Goal: Task Accomplishment & Management: Manage account settings

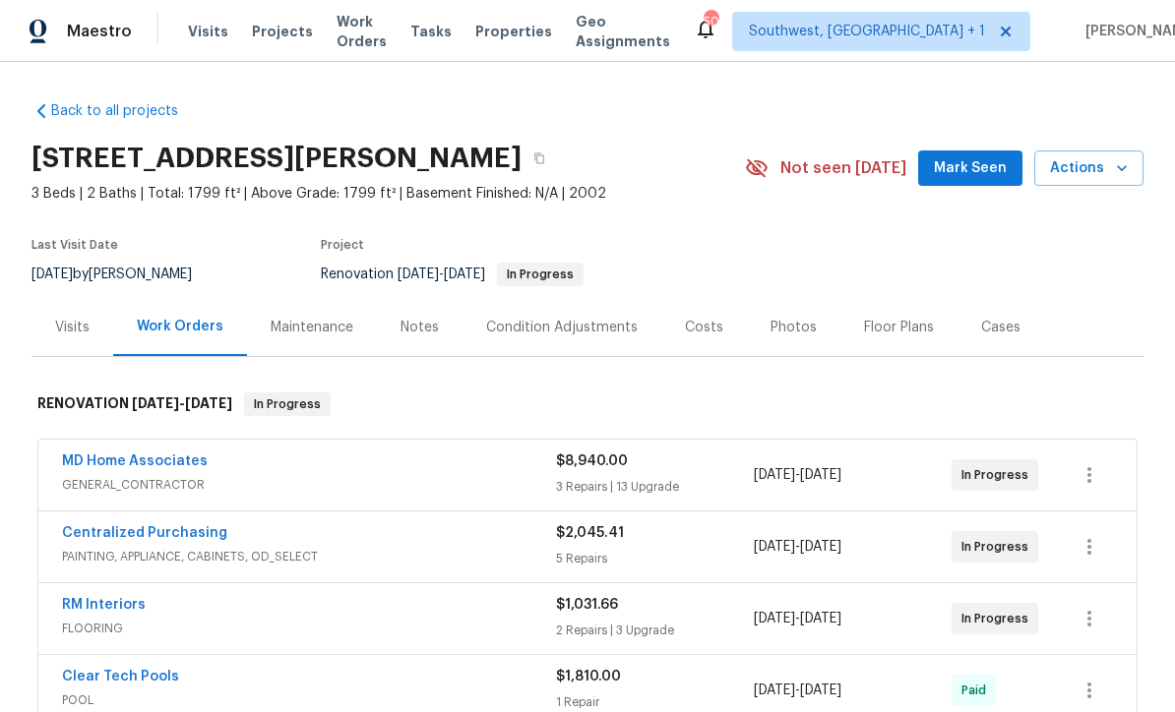
click at [200, 39] on span "Visits" at bounding box center [208, 32] width 40 height 20
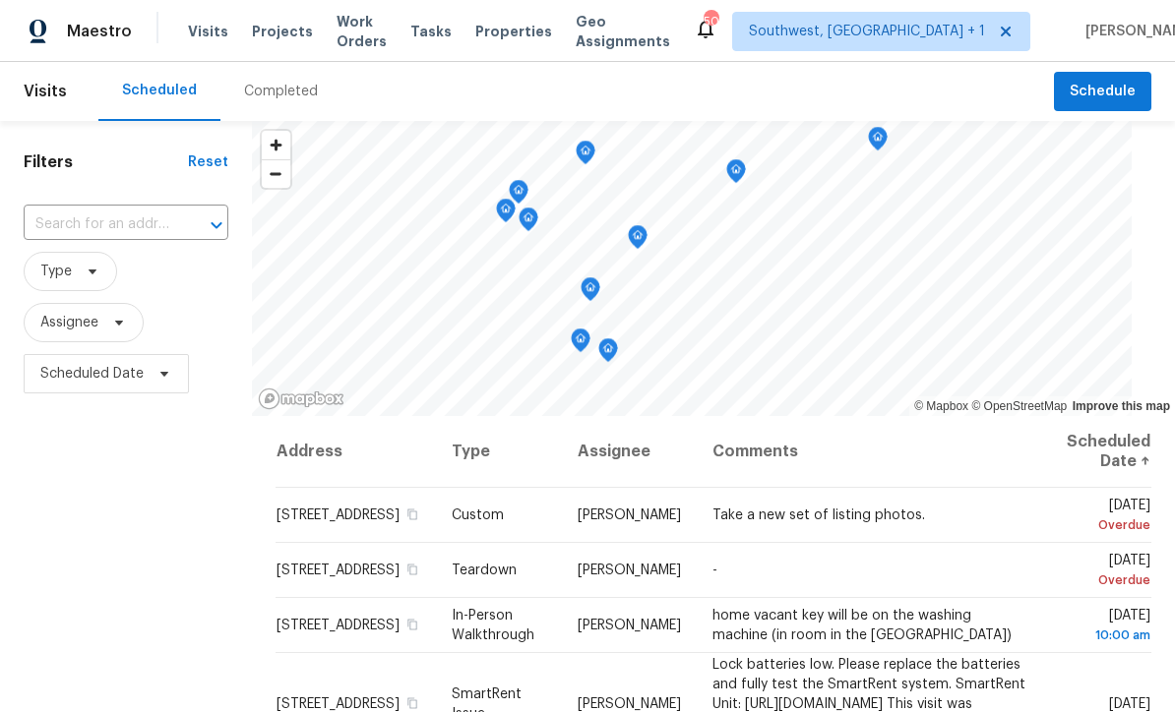
click at [74, 220] on input "text" at bounding box center [99, 225] width 150 height 31
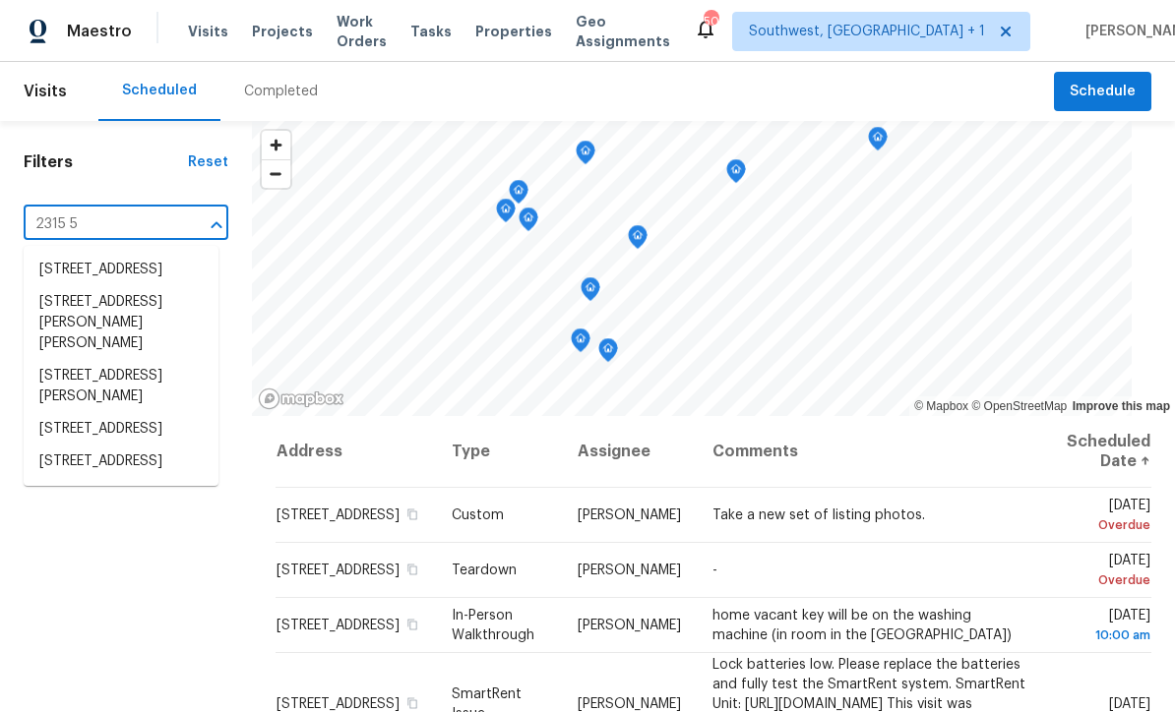
type input "2315 51"
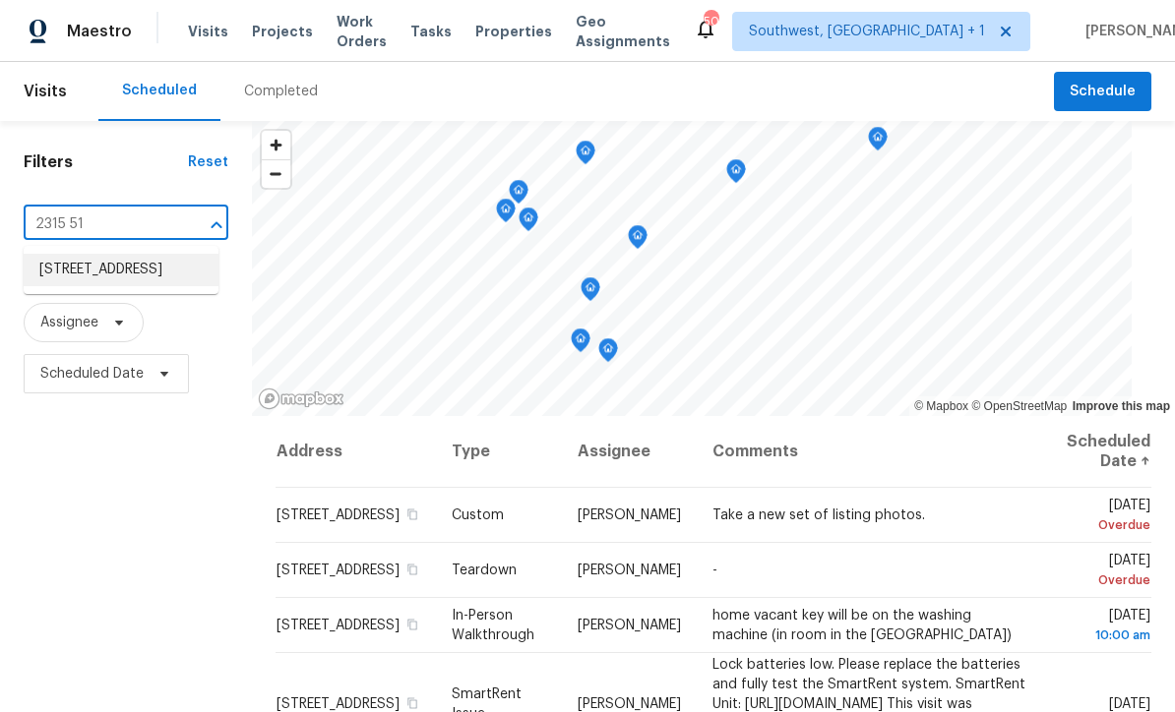
click at [62, 274] on li "2315 51st Ave E, Bradenton, FL 34203" at bounding box center [121, 270] width 195 height 32
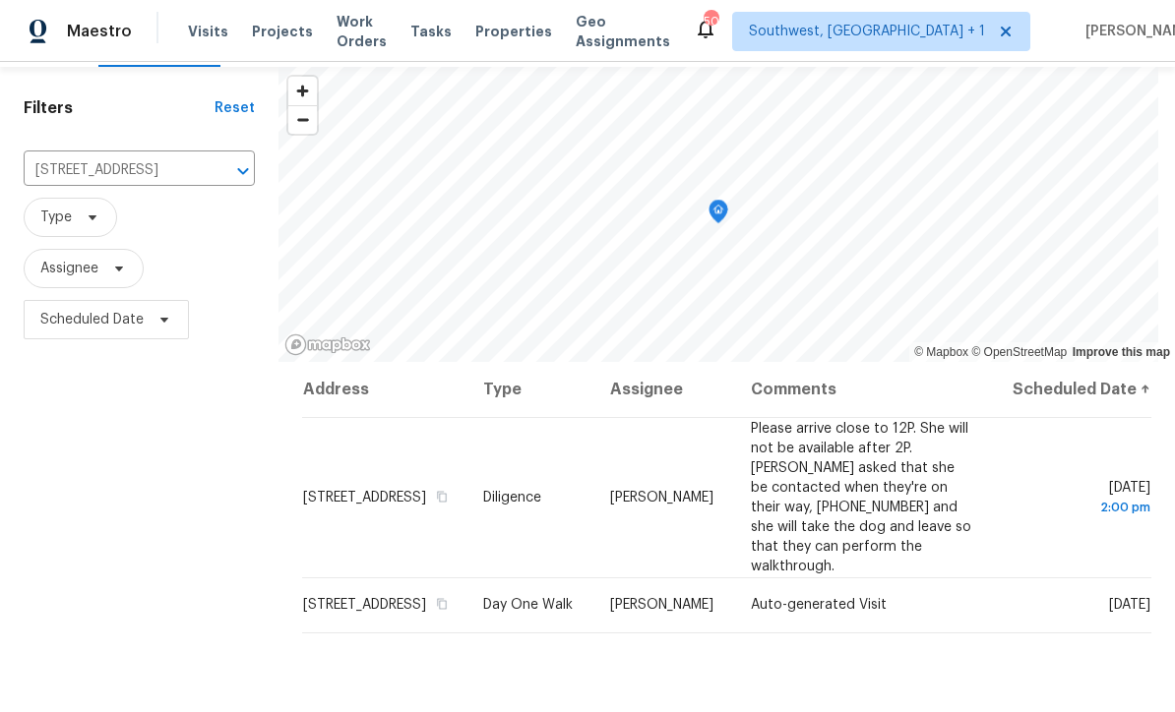
scroll to position [82, 0]
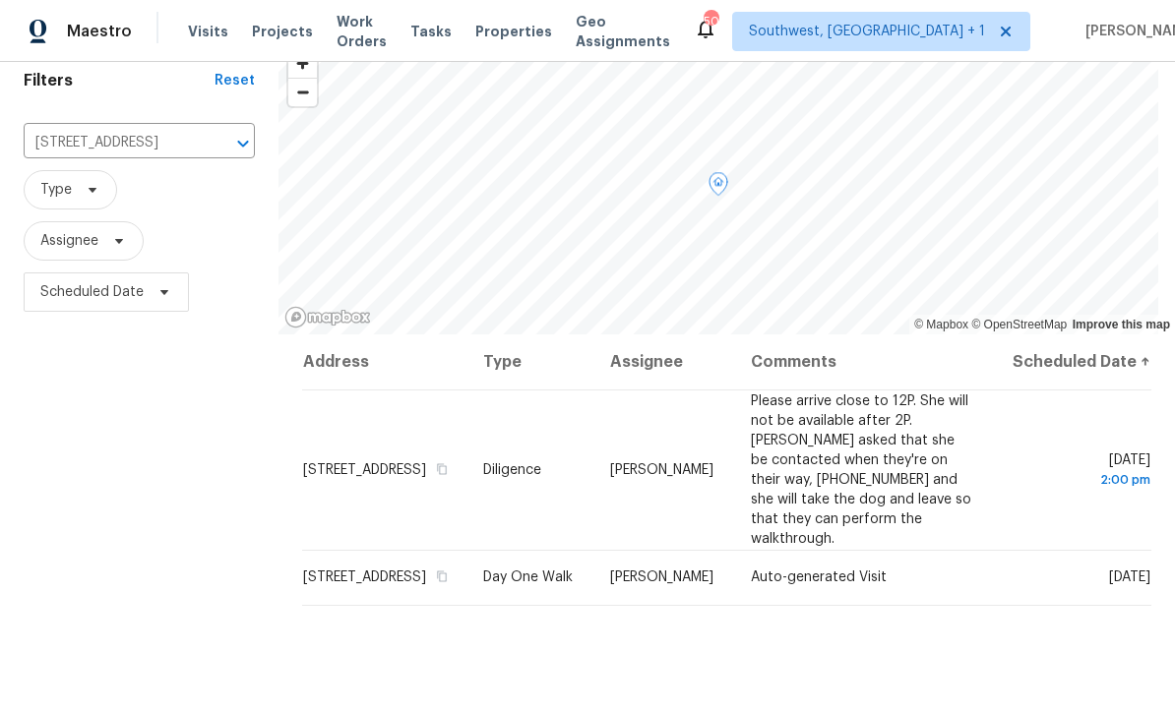
click at [0, 0] on icon at bounding box center [0, 0] width 0 height 0
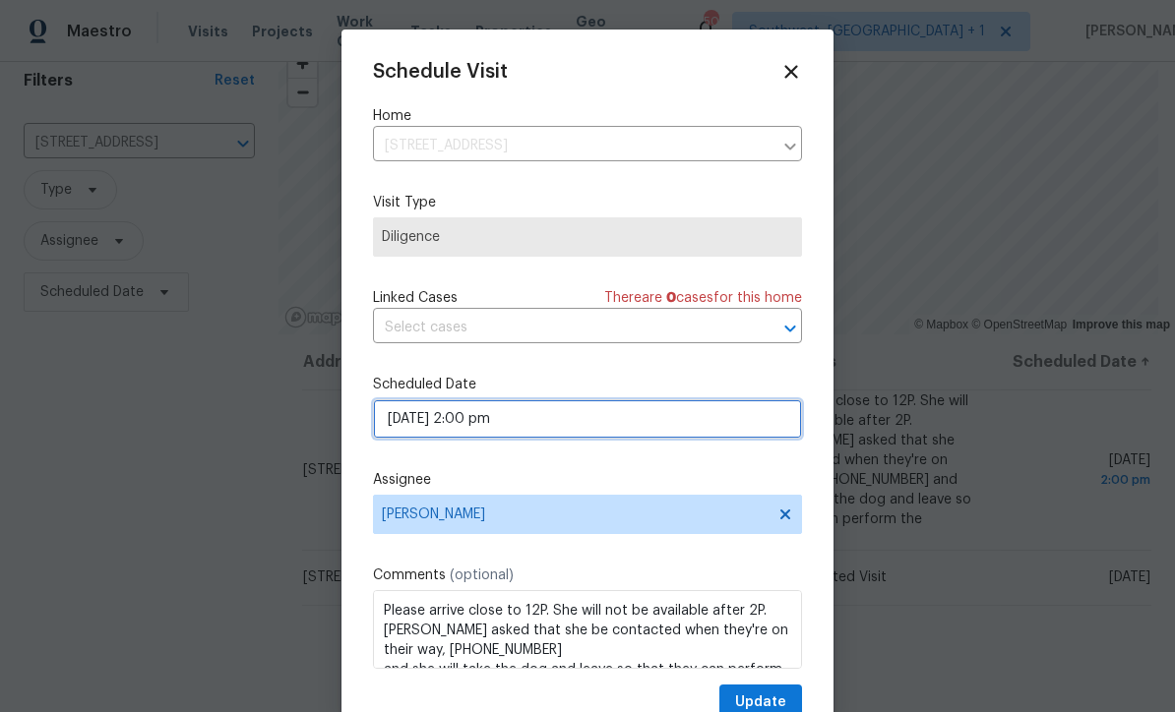
click at [576, 426] on input "09/23/2025 2:00 pm" at bounding box center [587, 418] width 429 height 39
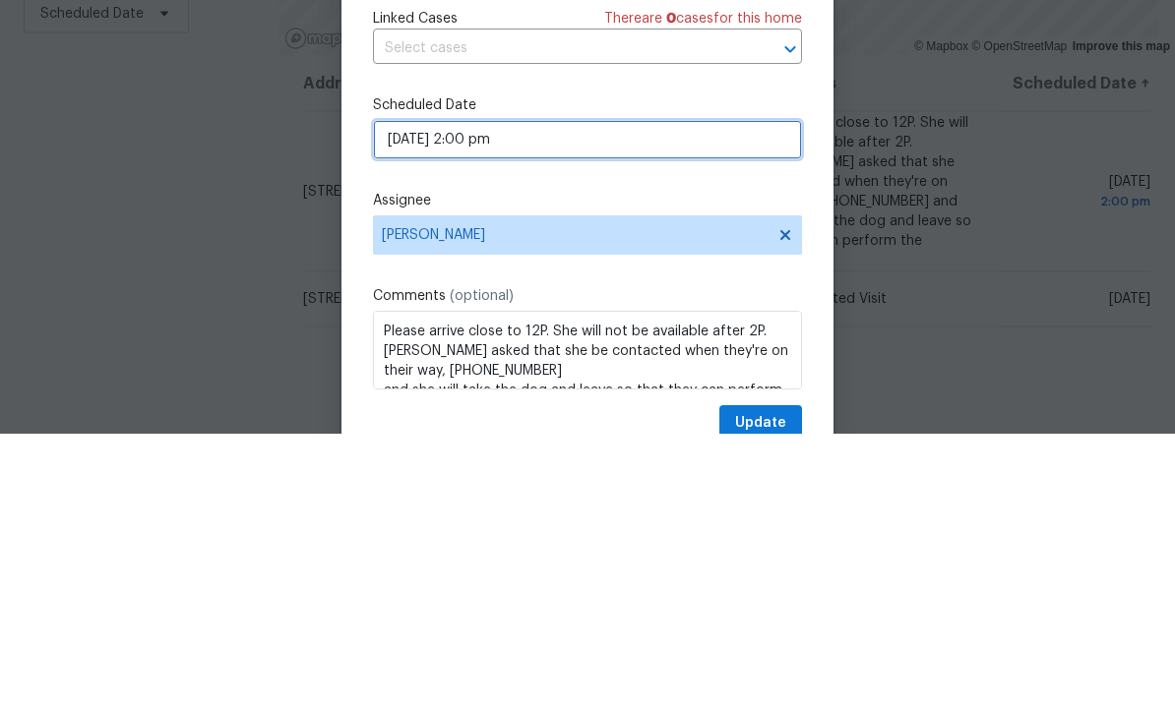
select select "pm"
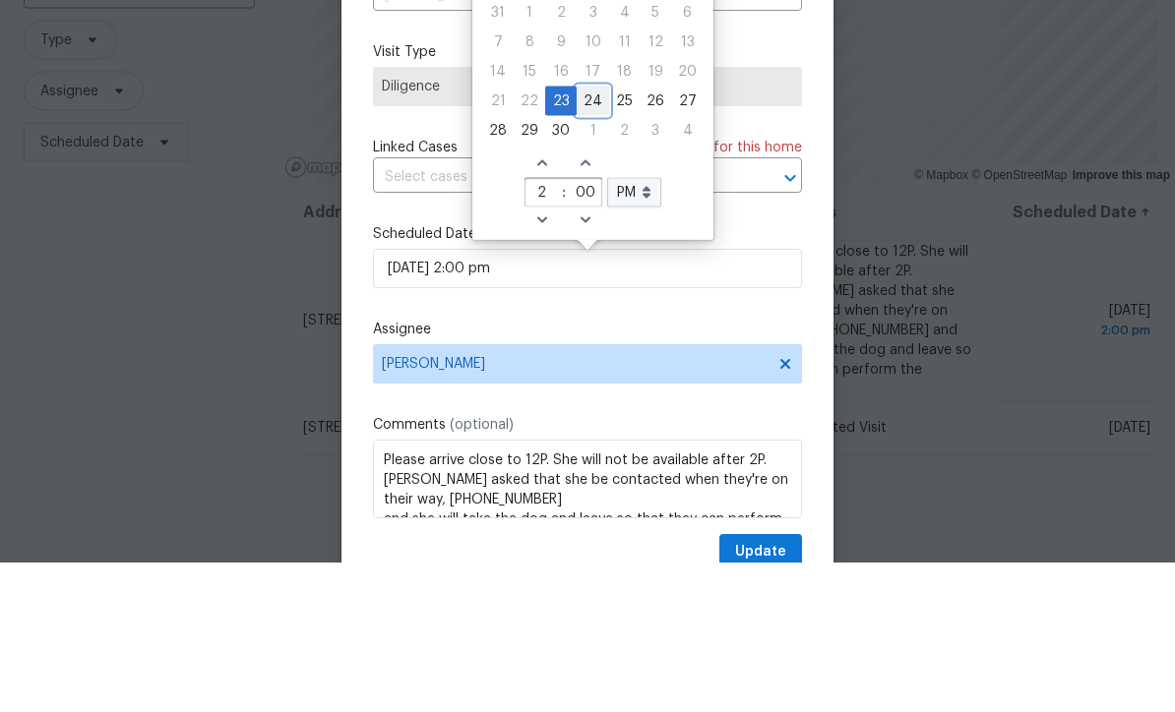
click at [591, 237] on div "24" at bounding box center [593, 251] width 32 height 28
type input "09/24/2025 2:00 pm"
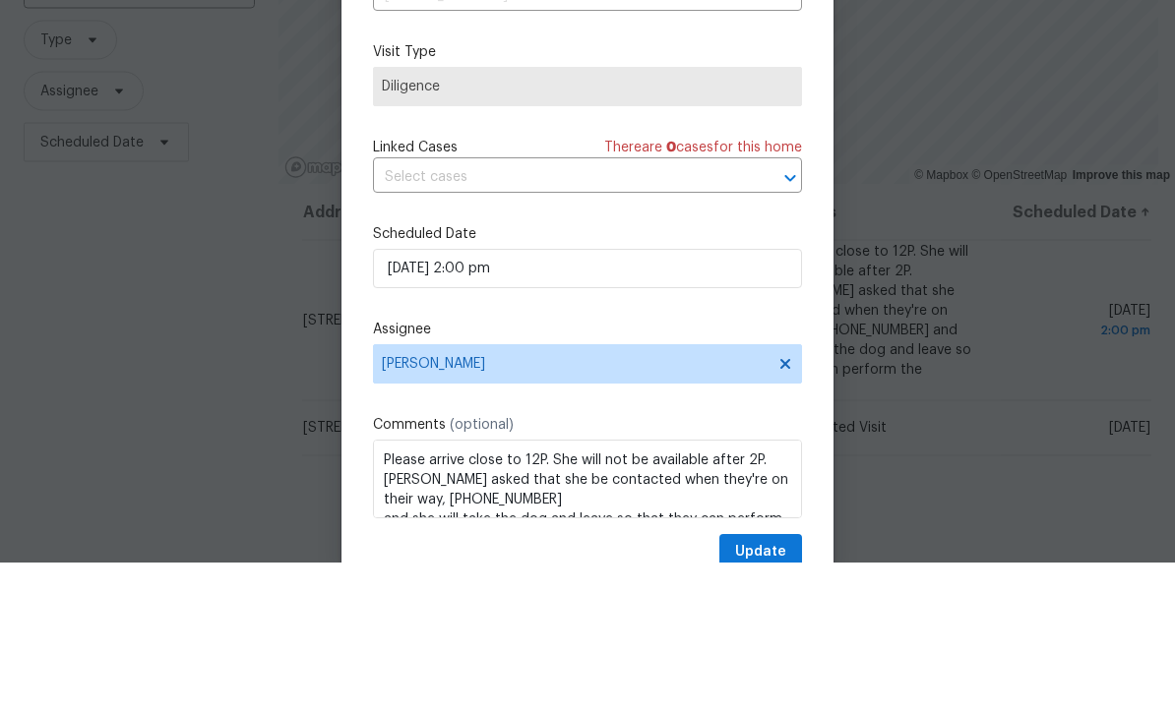
scroll to position [65, 0]
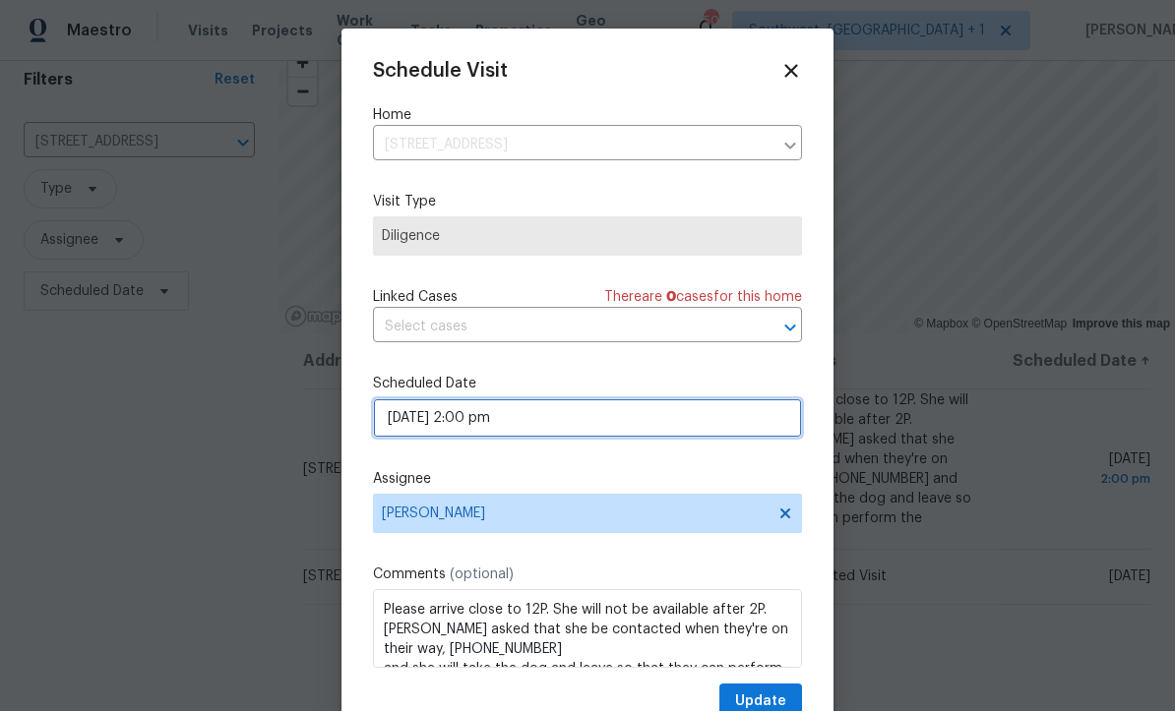
click at [590, 427] on input "09/24/2025 2:00 pm" at bounding box center [587, 418] width 429 height 39
select select "pm"
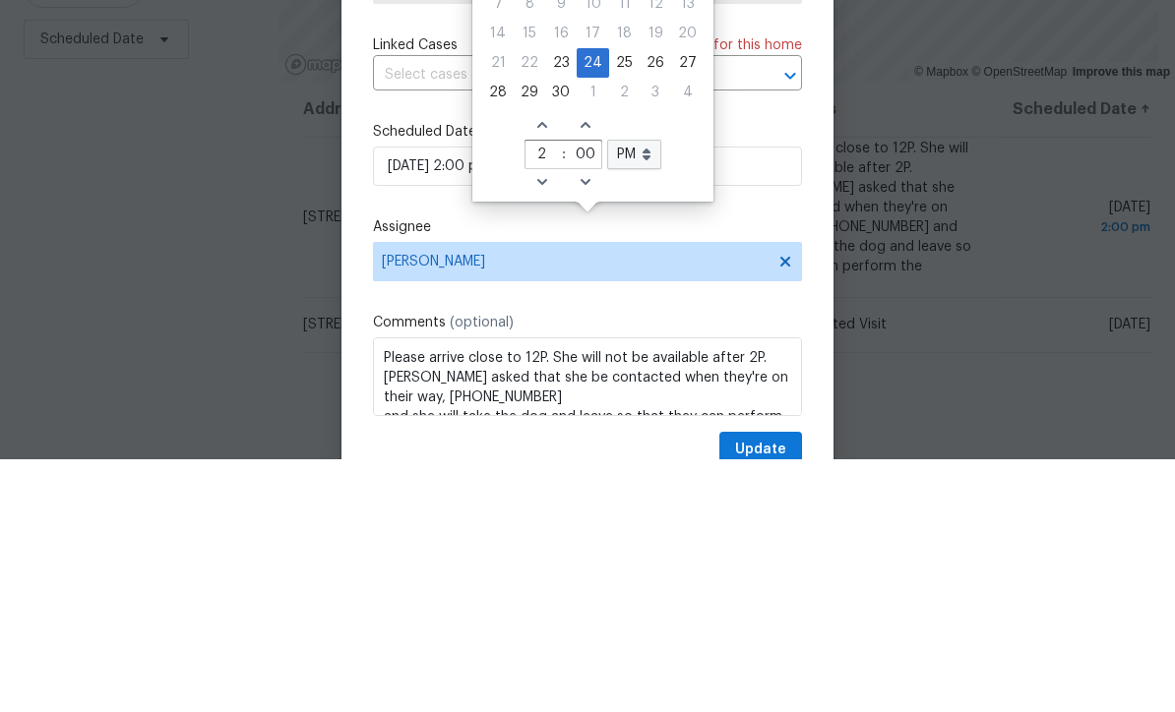
click at [534, 370] on icon "Increase hours (12hr clock)" at bounding box center [542, 378] width 16 height 16
type input "09/24/2025 3:00 pm"
type input "3"
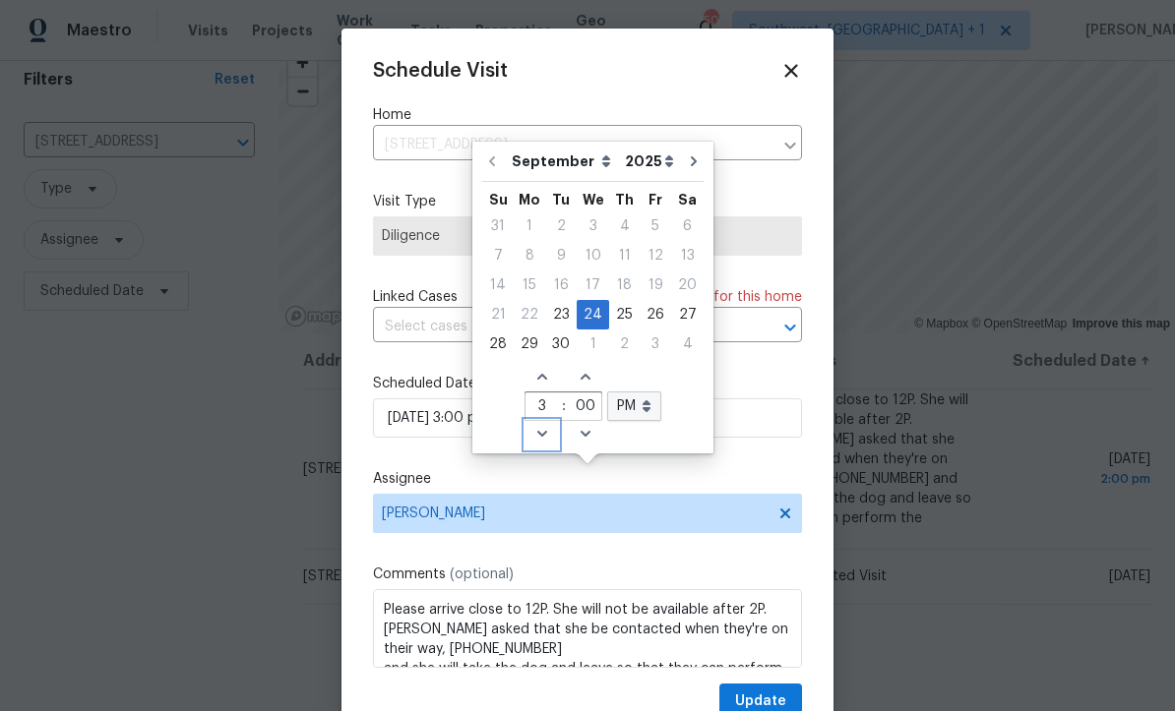
click at [536, 432] on icon "Decrease hours (12hr clock)" at bounding box center [541, 435] width 10 height 6
type input "09/24/2025 2:00 pm"
type input "2"
click at [537, 427] on icon "Decrease hours (12hr clock)" at bounding box center [542, 435] width 16 height 16
type input "09/24/2025 1:00 pm"
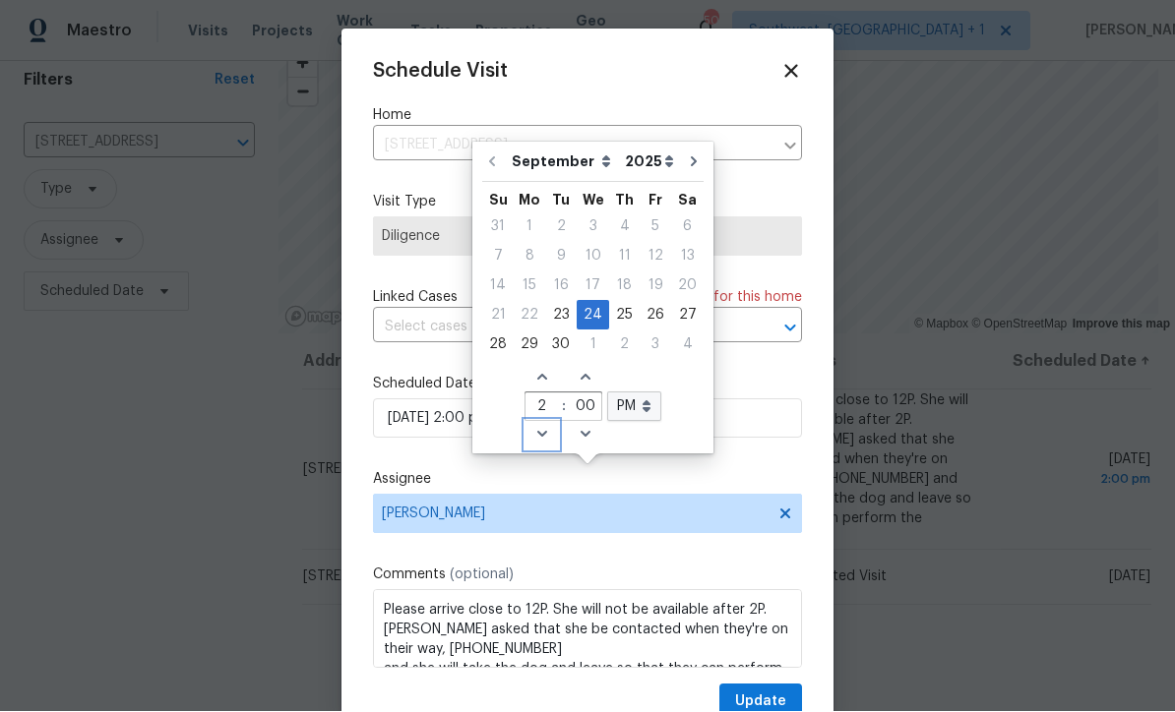
type input "1"
click at [536, 427] on icon "Decrease hours (12hr clock)" at bounding box center [542, 435] width 16 height 16
type input "09/24/2025 12:00 pm"
type input "12"
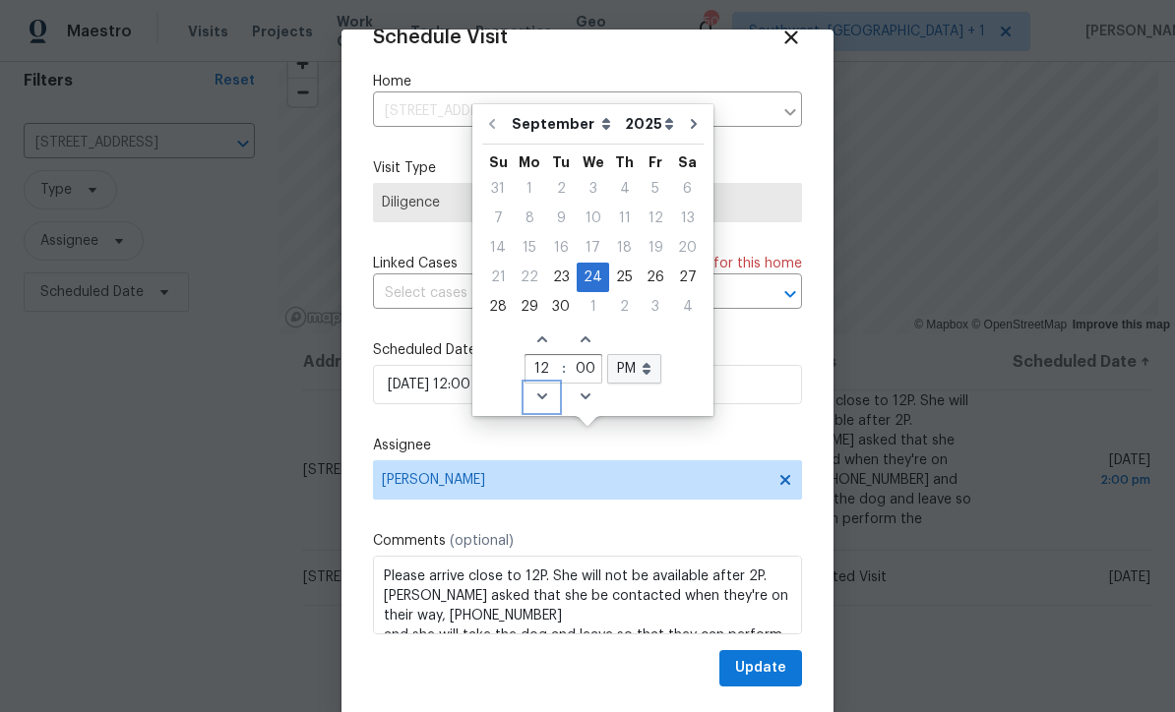
scroll to position [38, 0]
click at [772, 665] on span "Update" at bounding box center [760, 668] width 51 height 25
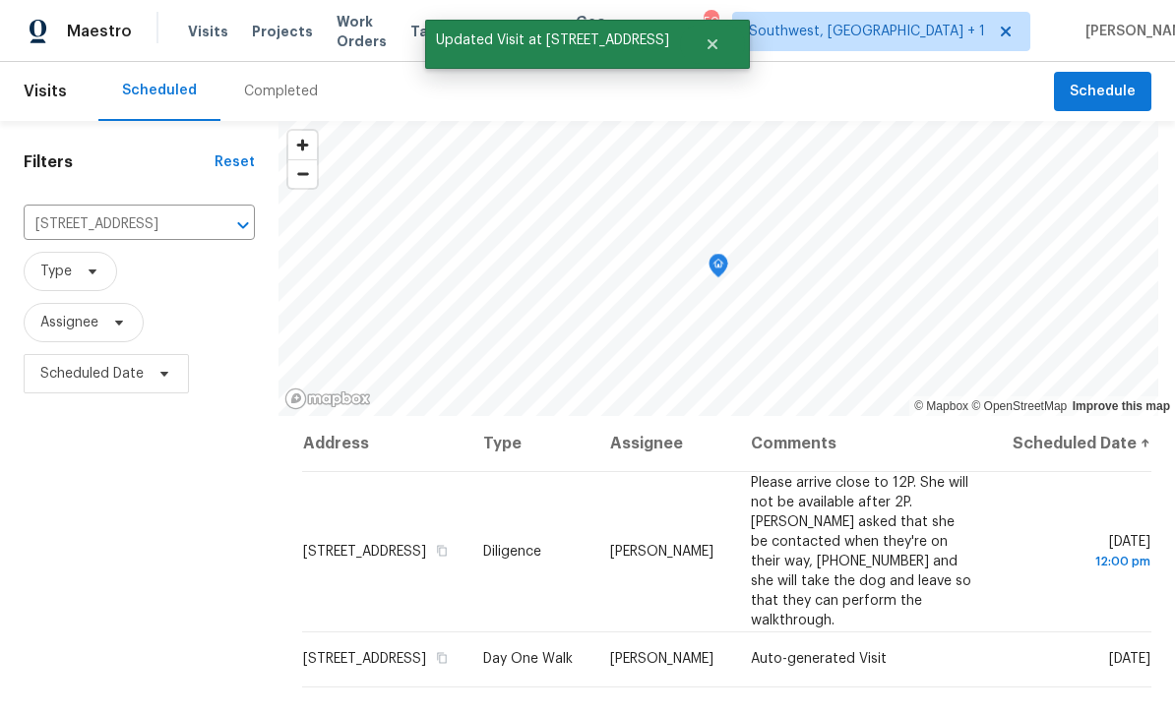
scroll to position [-1, 0]
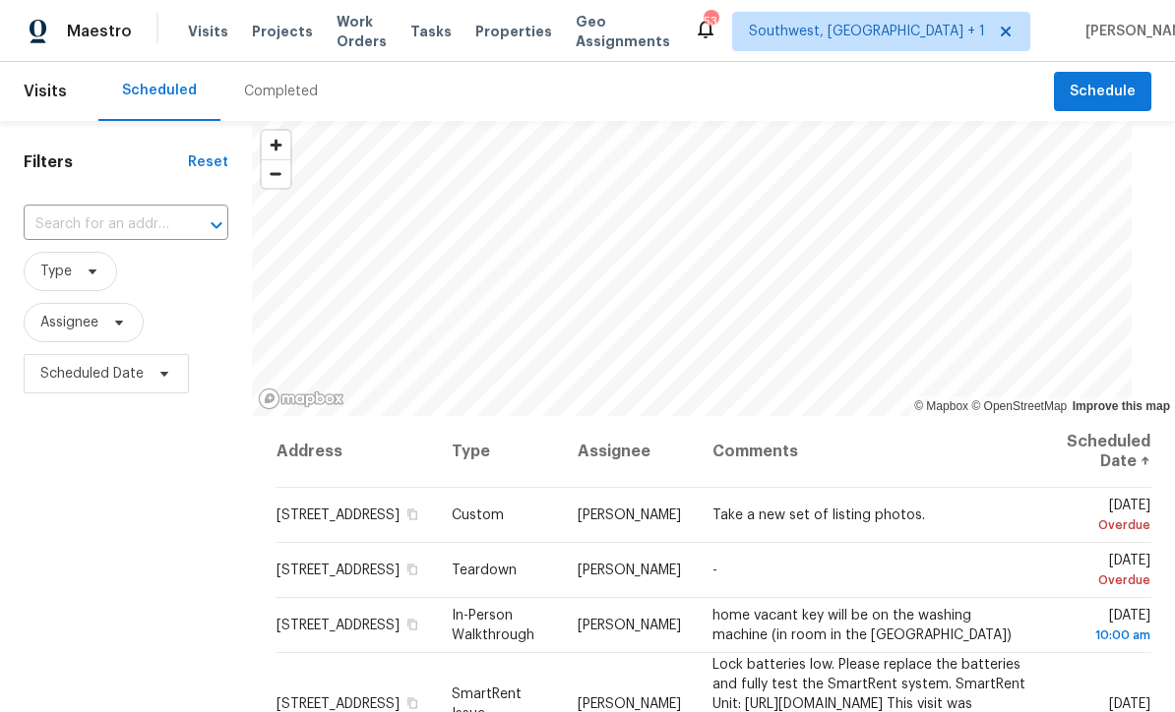
scroll to position [1, 0]
click at [278, 34] on span "Projects" at bounding box center [282, 32] width 61 height 20
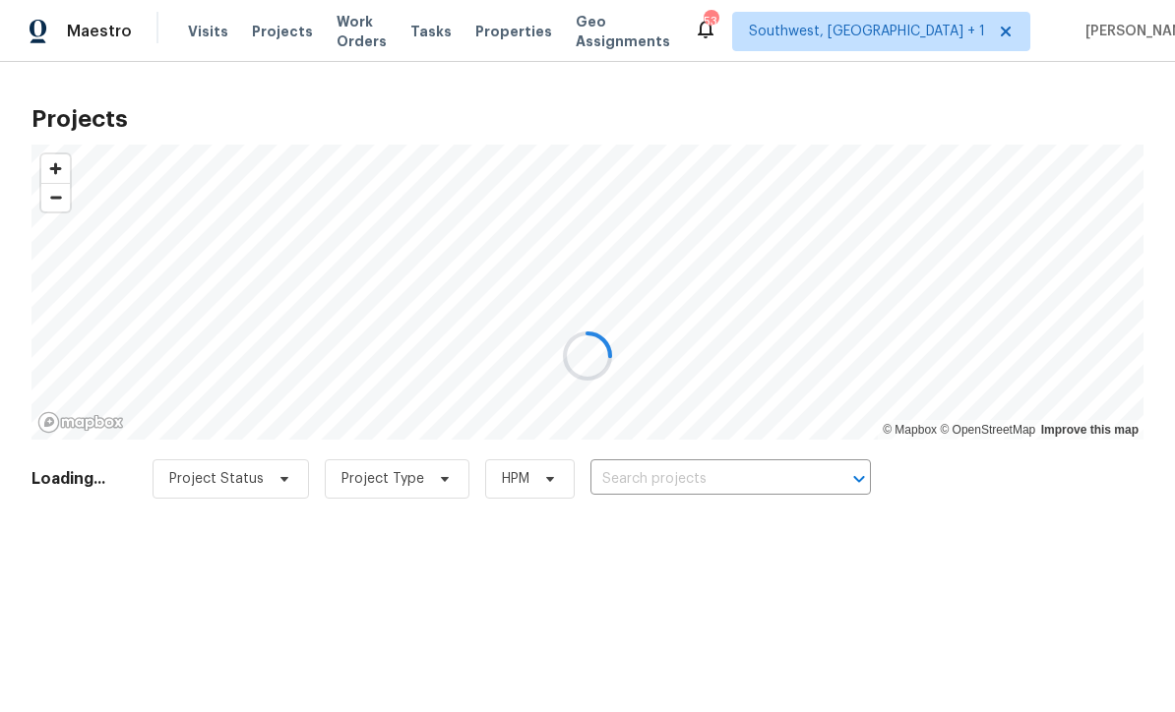
click at [695, 472] on div at bounding box center [587, 356] width 1175 height 712
click at [700, 491] on div at bounding box center [587, 356] width 1175 height 712
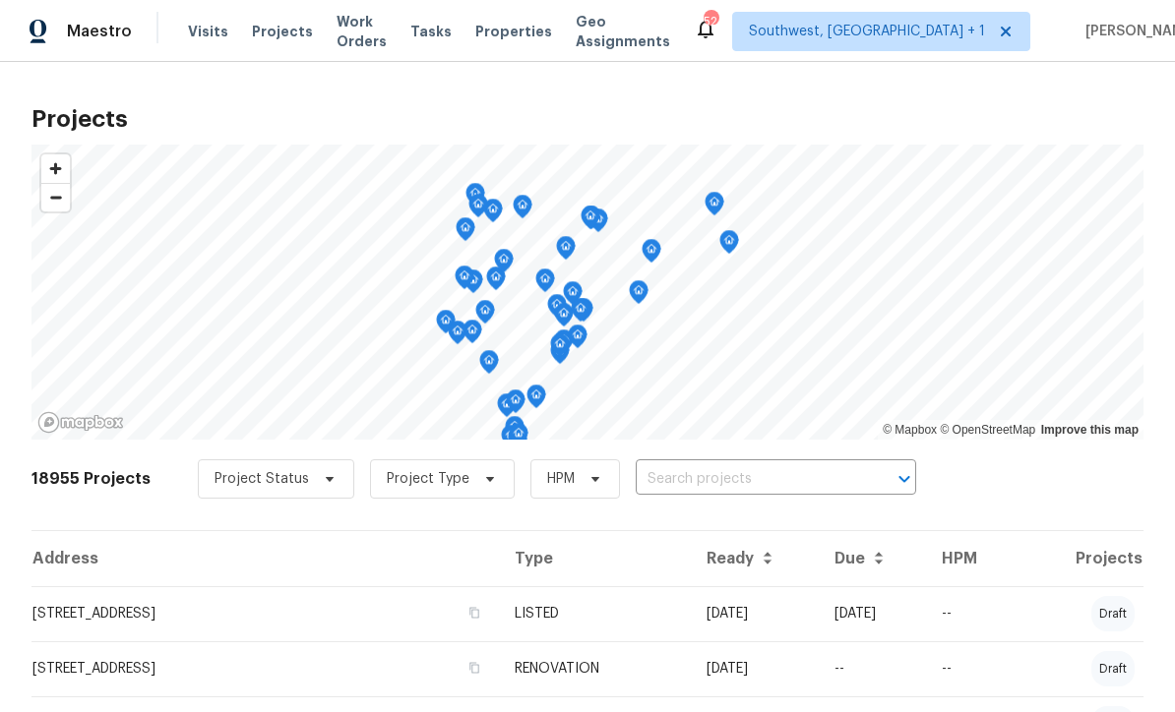
click at [750, 477] on input "text" at bounding box center [748, 479] width 225 height 31
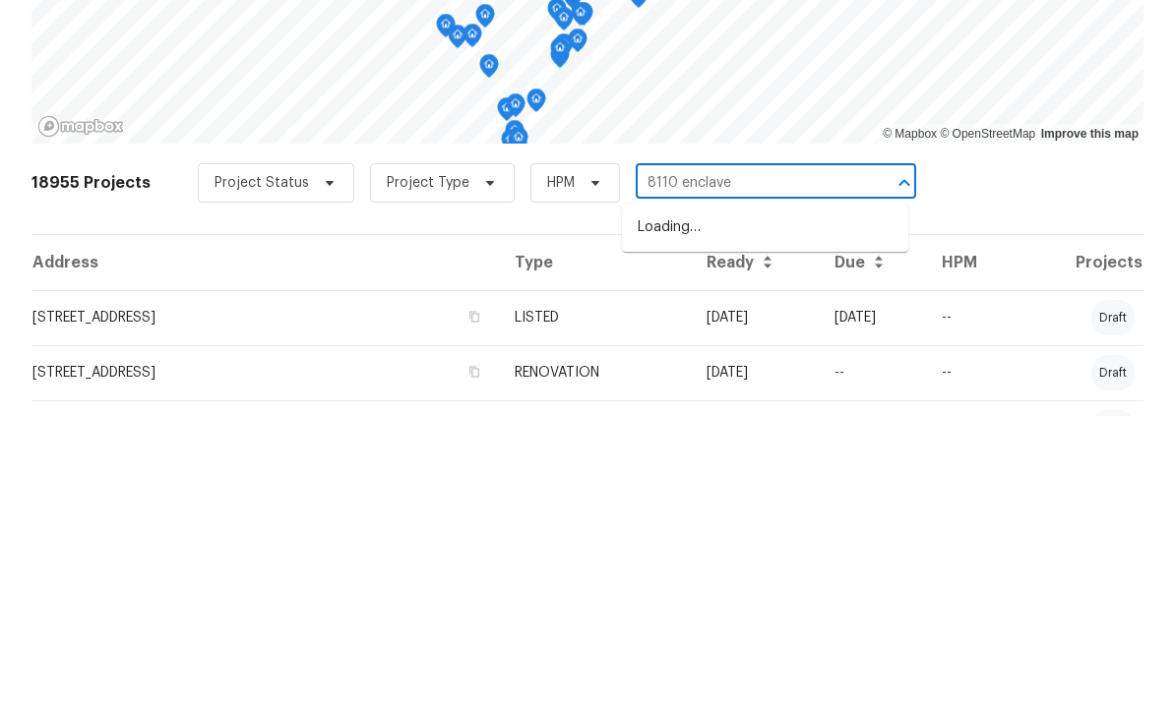
type input "8110 enclave"
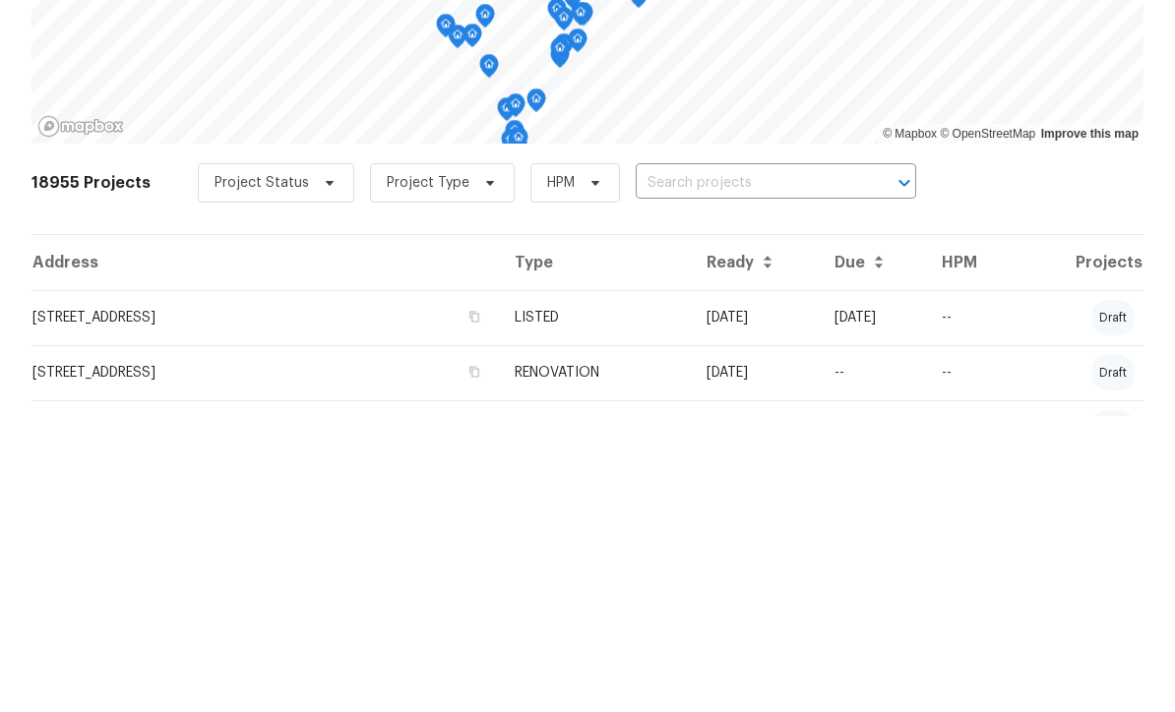
scroll to position [65, 0]
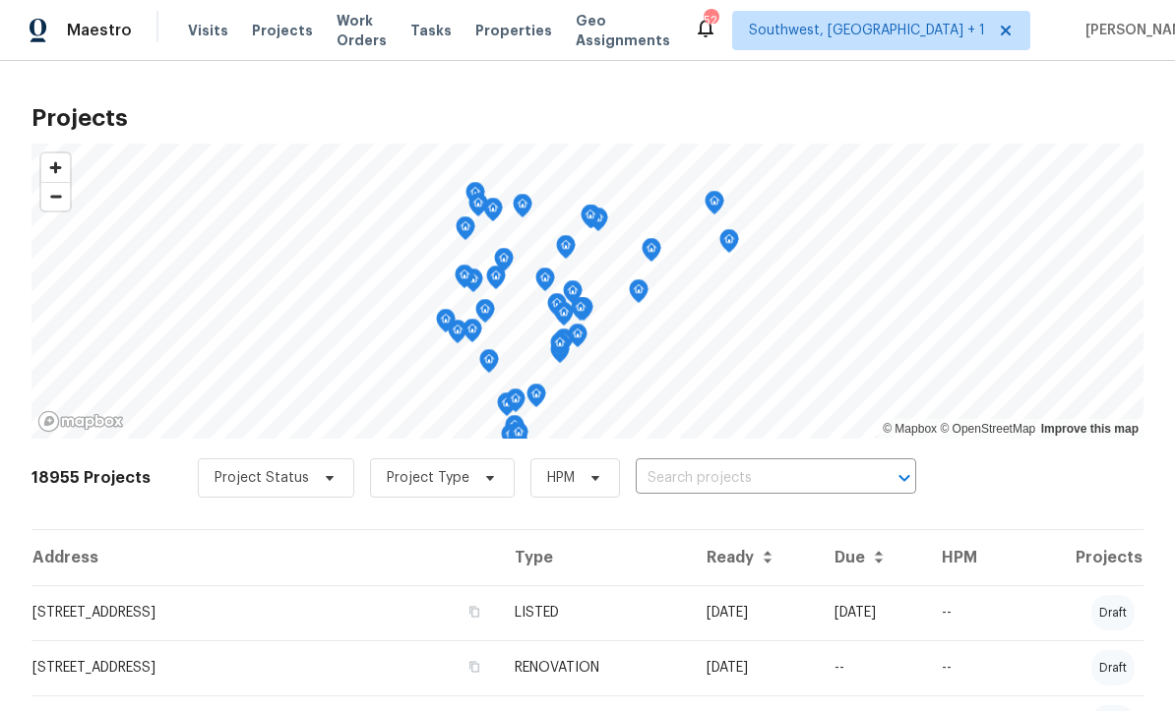
click at [752, 464] on input "text" at bounding box center [748, 479] width 225 height 31
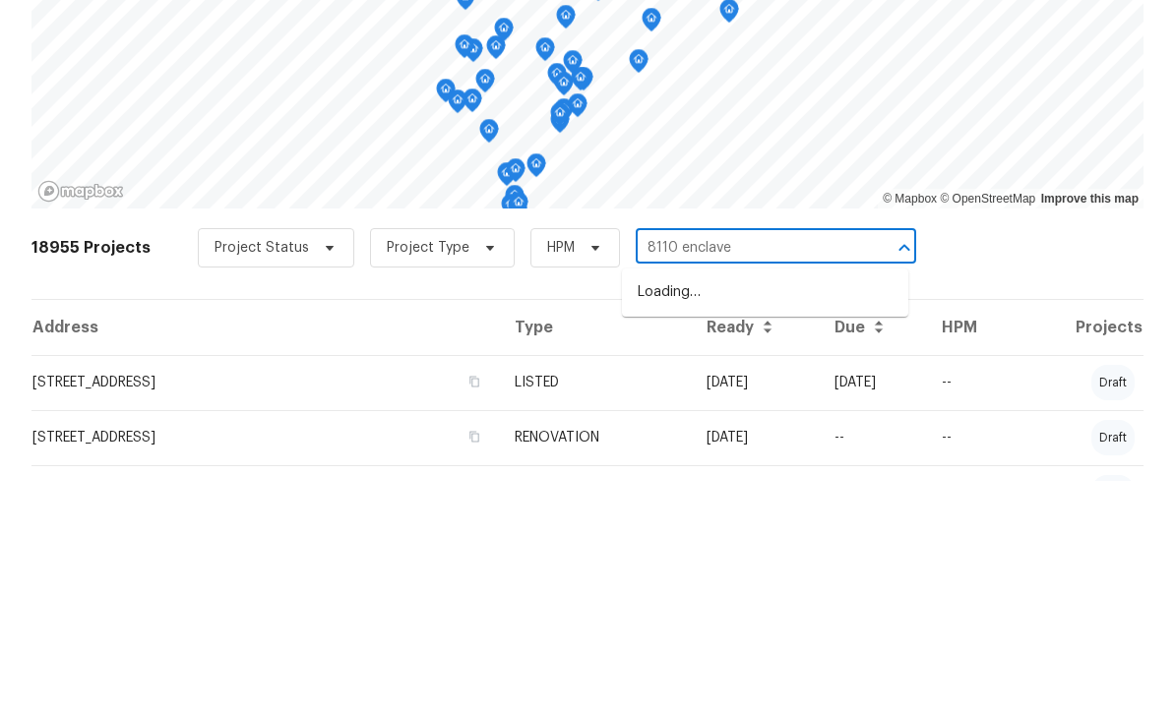
type input "8110 enclave"
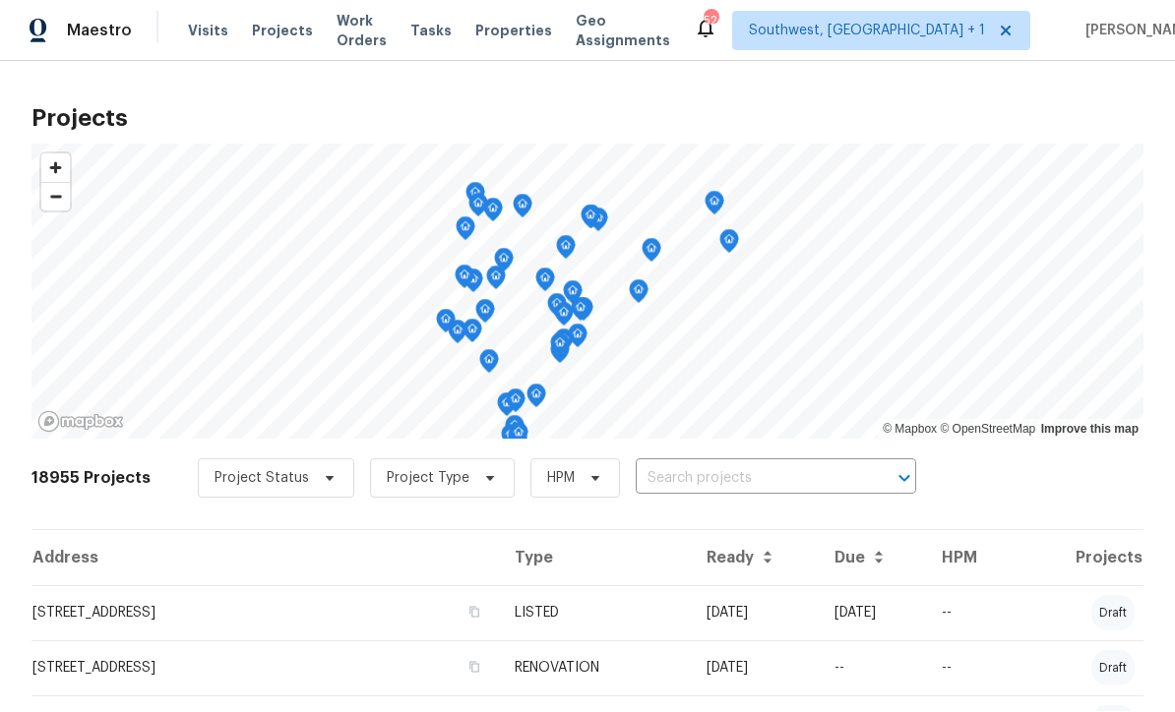
click at [730, 464] on input "text" at bounding box center [748, 479] width 225 height 31
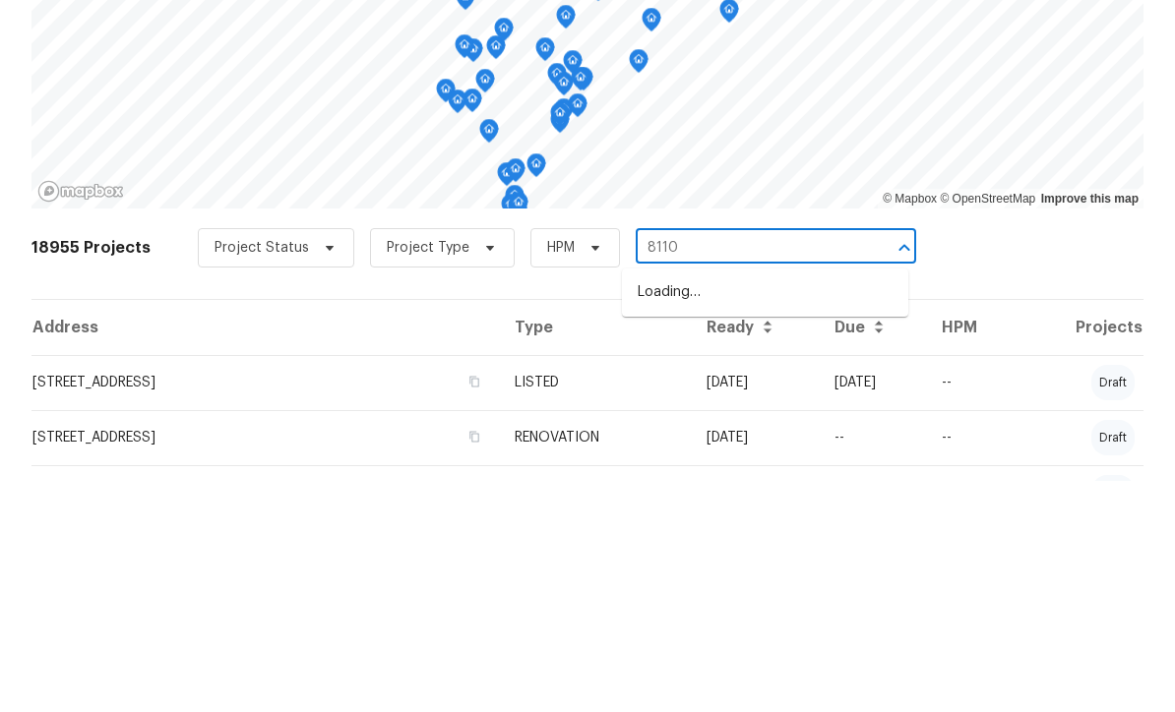
type input "8110"
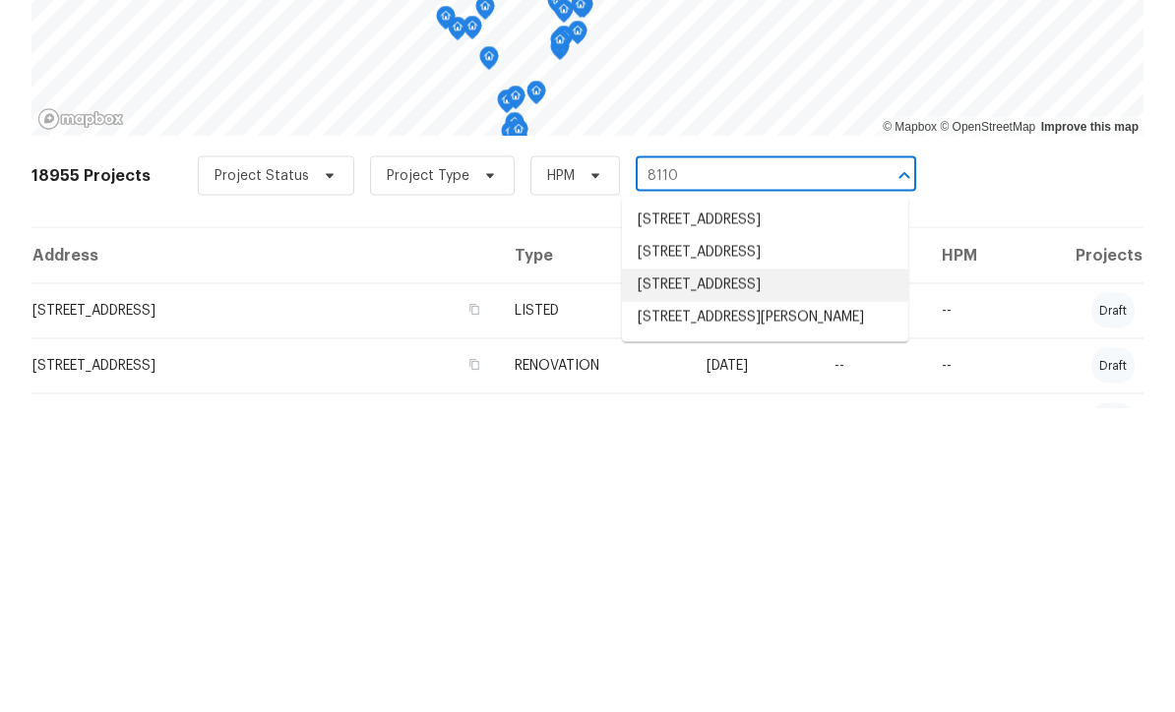
click at [729, 573] on li "[STREET_ADDRESS]" at bounding box center [765, 589] width 286 height 32
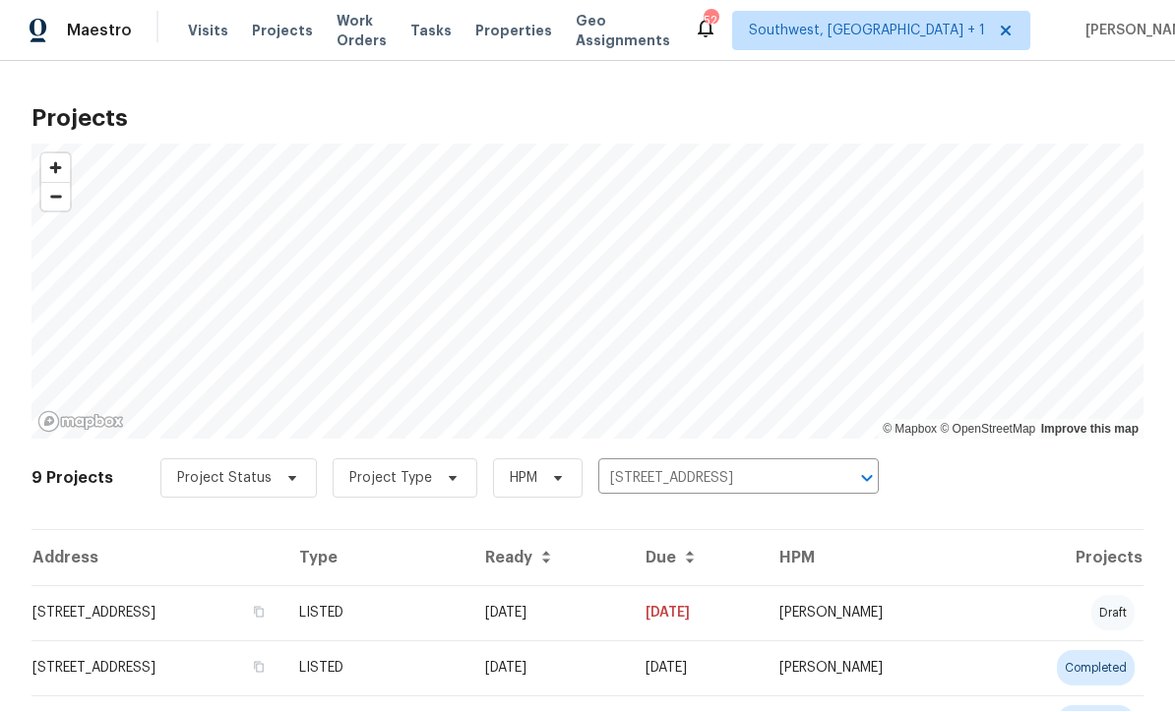
scroll to position [1, 0]
click at [283, 612] on td "[STREET_ADDRESS]" at bounding box center [157, 613] width 252 height 55
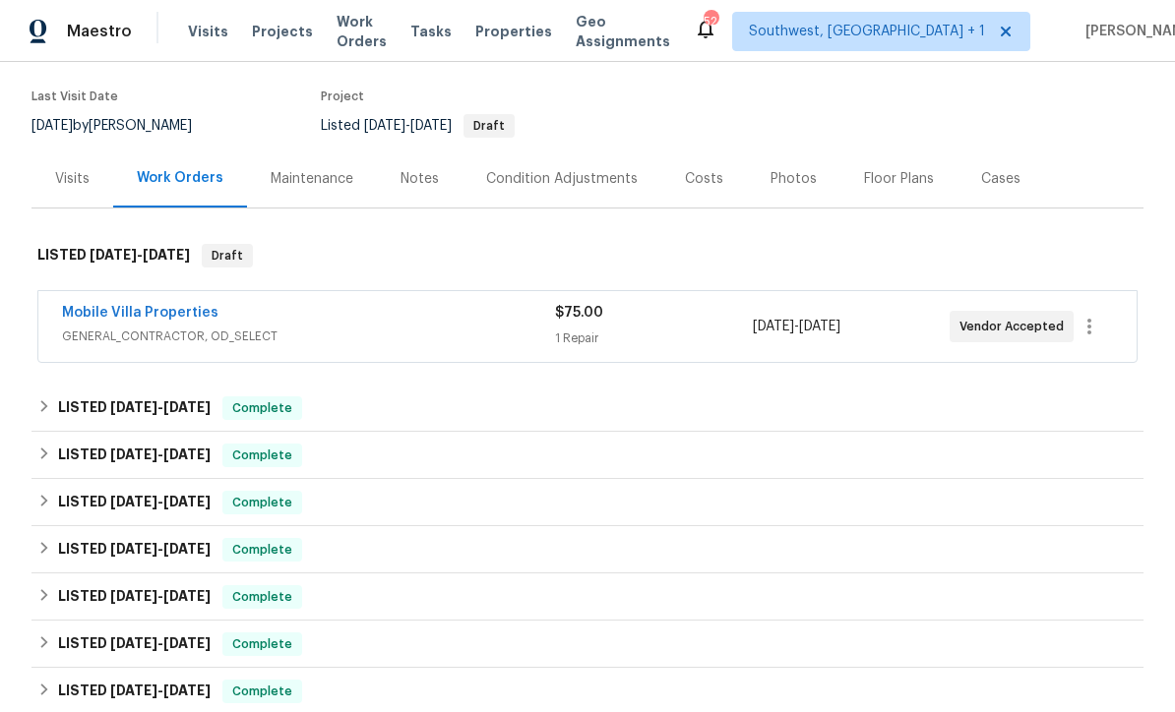
scroll to position [236, 0]
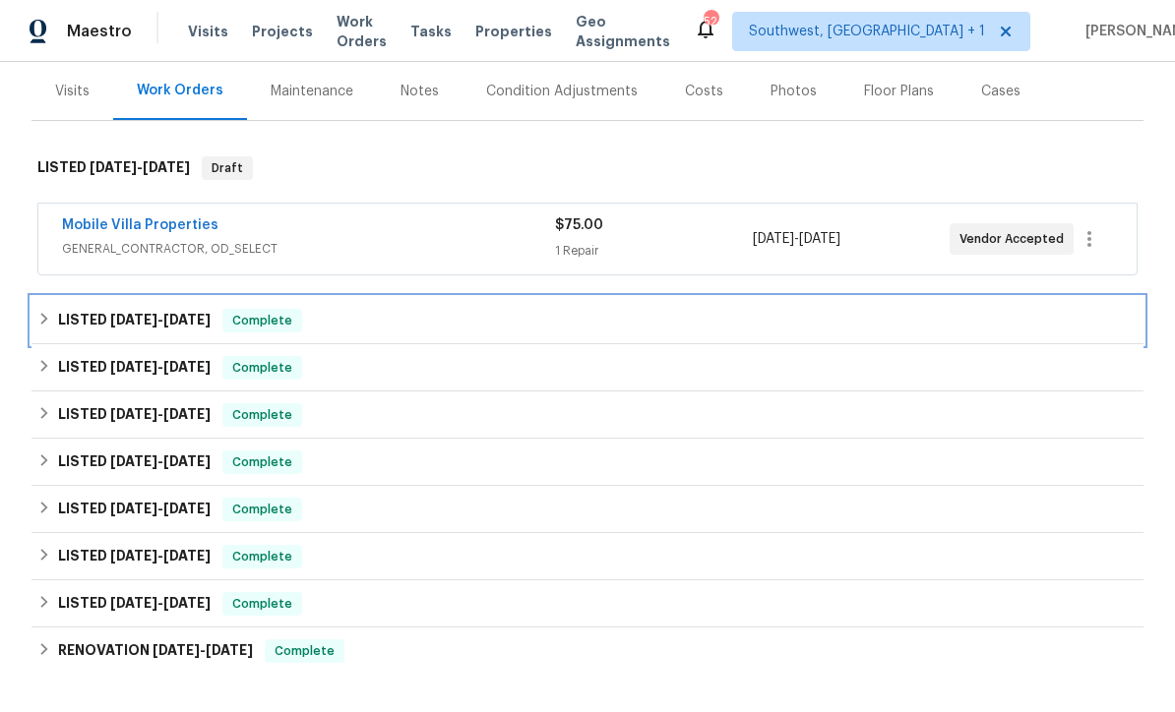
click at [594, 316] on div "LISTED [DATE] - [DATE] Complete" at bounding box center [587, 321] width 1100 height 24
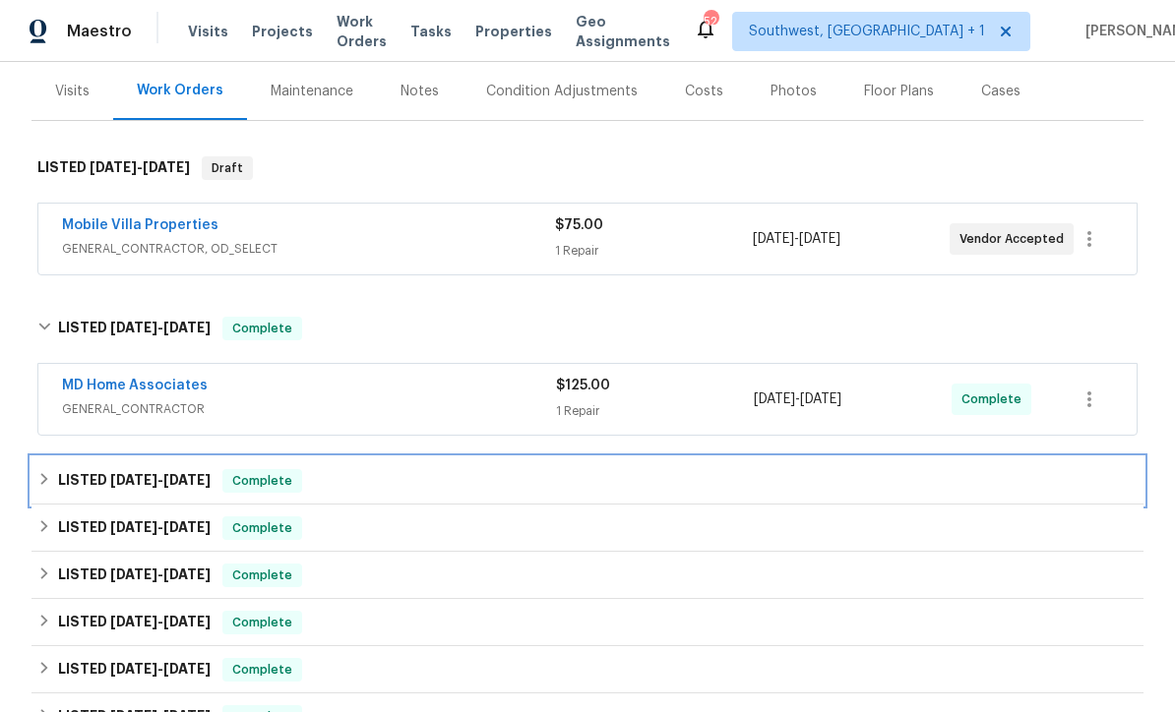
click at [583, 475] on div "LISTED [DATE] - [DATE] Complete" at bounding box center [587, 481] width 1100 height 24
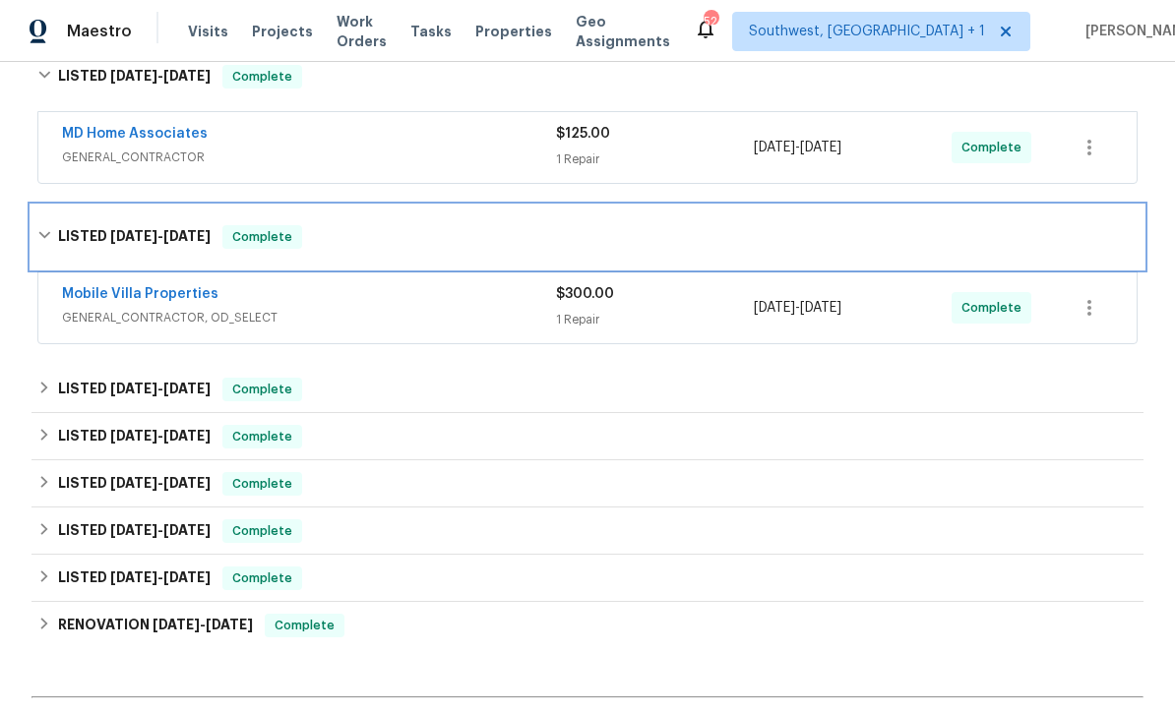
scroll to position [486, 0]
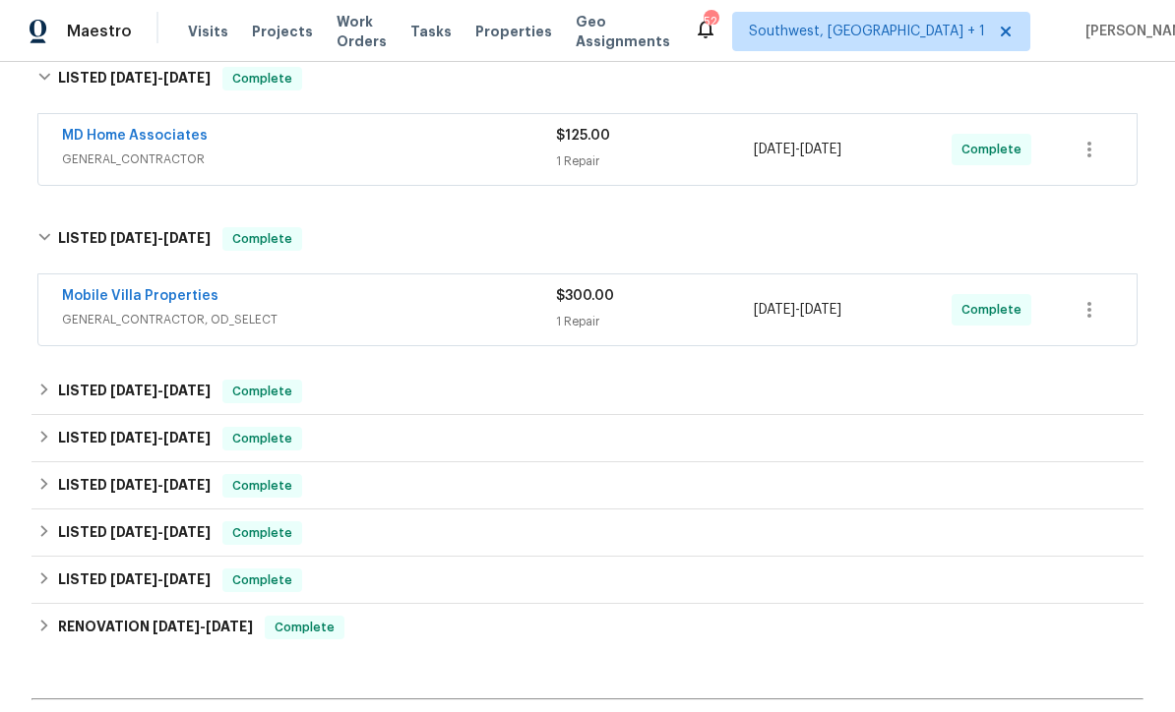
click at [667, 316] on div "1 Repair" at bounding box center [655, 322] width 198 height 20
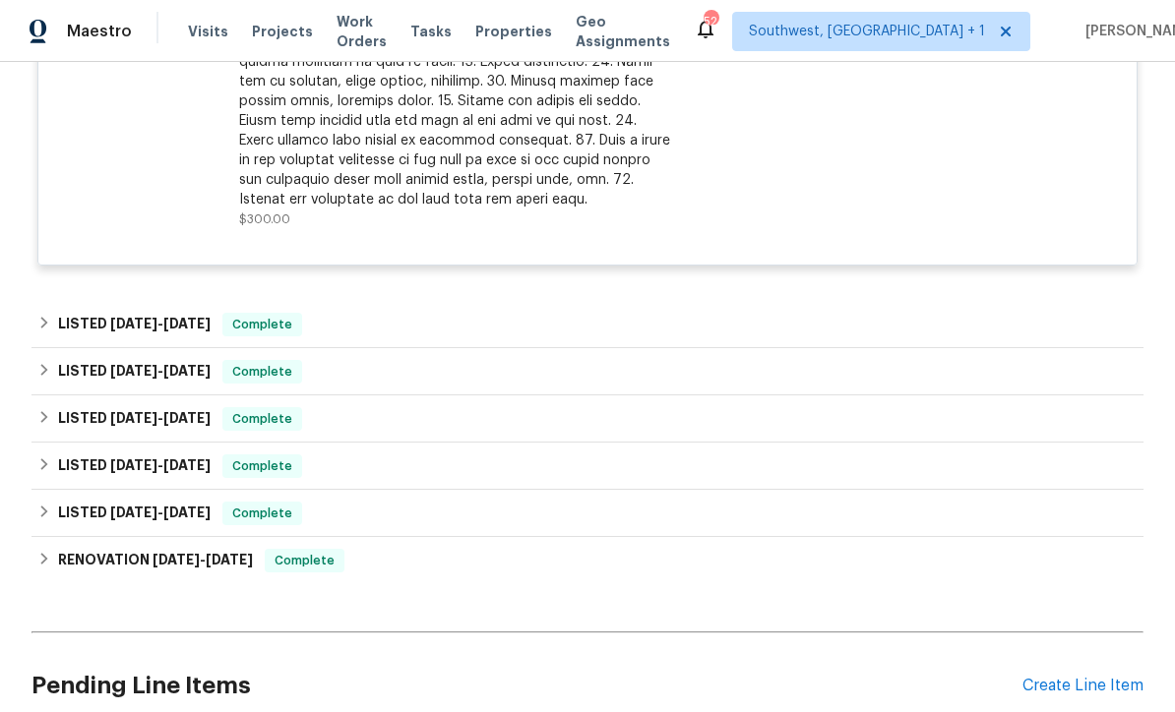
scroll to position [1097, 0]
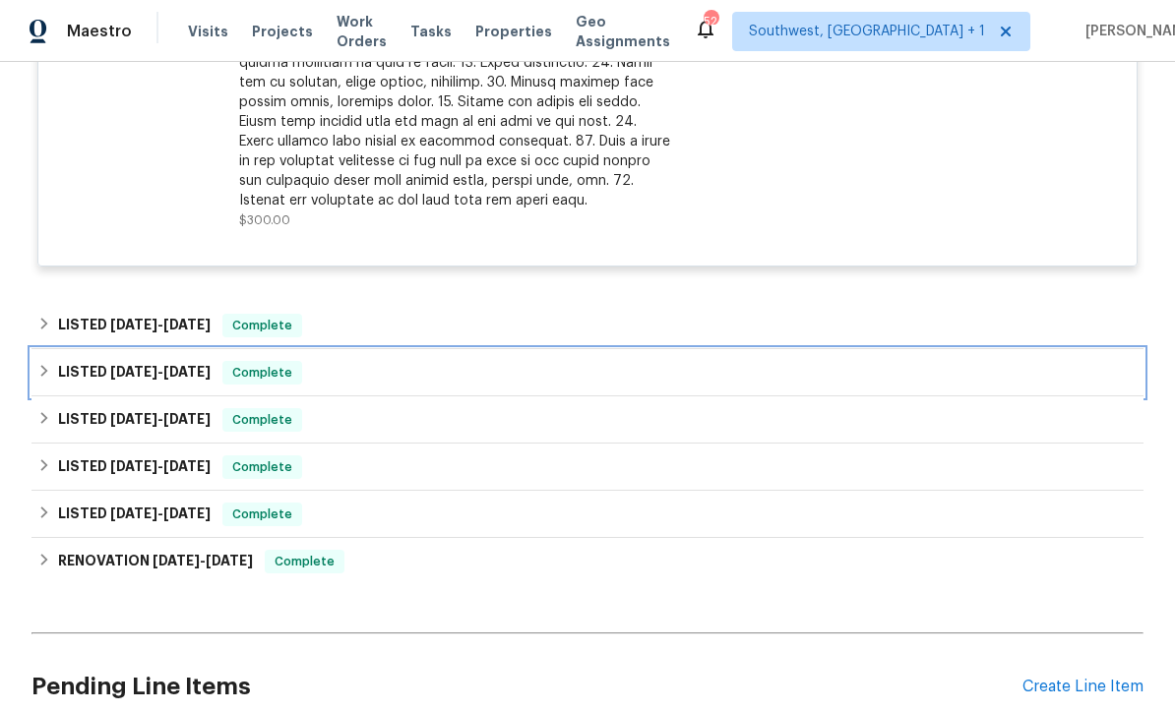
click at [544, 379] on div "LISTED [DATE] - [DATE] Complete" at bounding box center [587, 373] width 1100 height 24
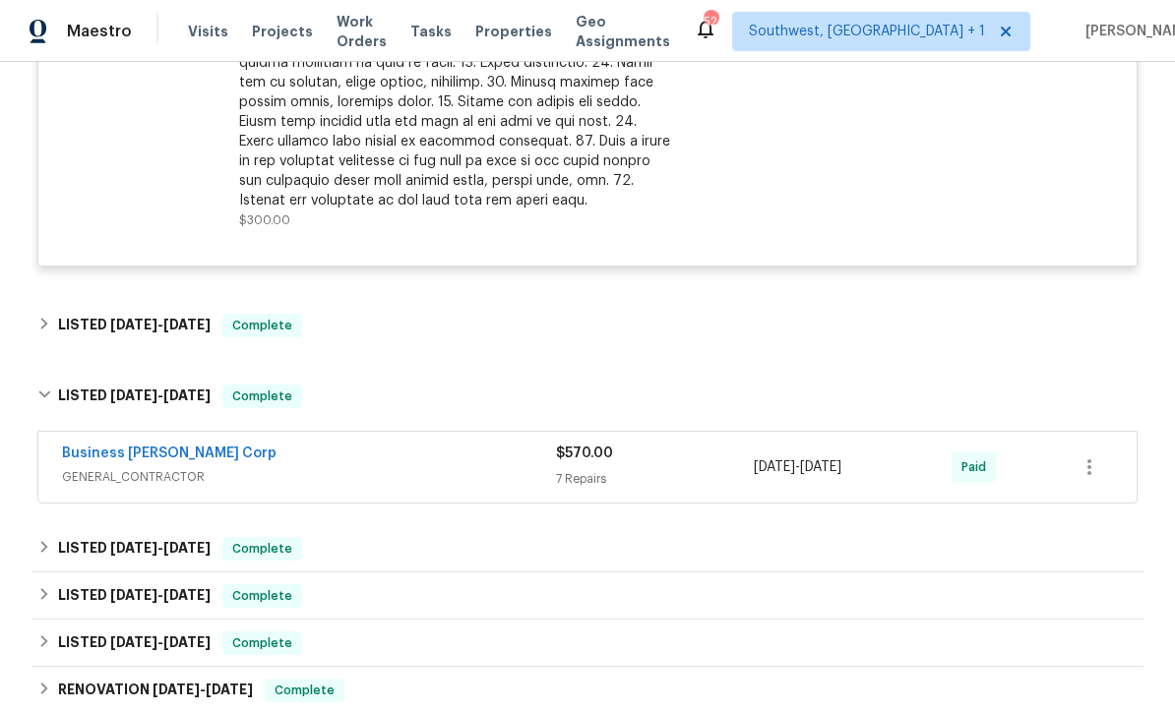
click at [667, 481] on div "7 Repairs" at bounding box center [655, 479] width 198 height 20
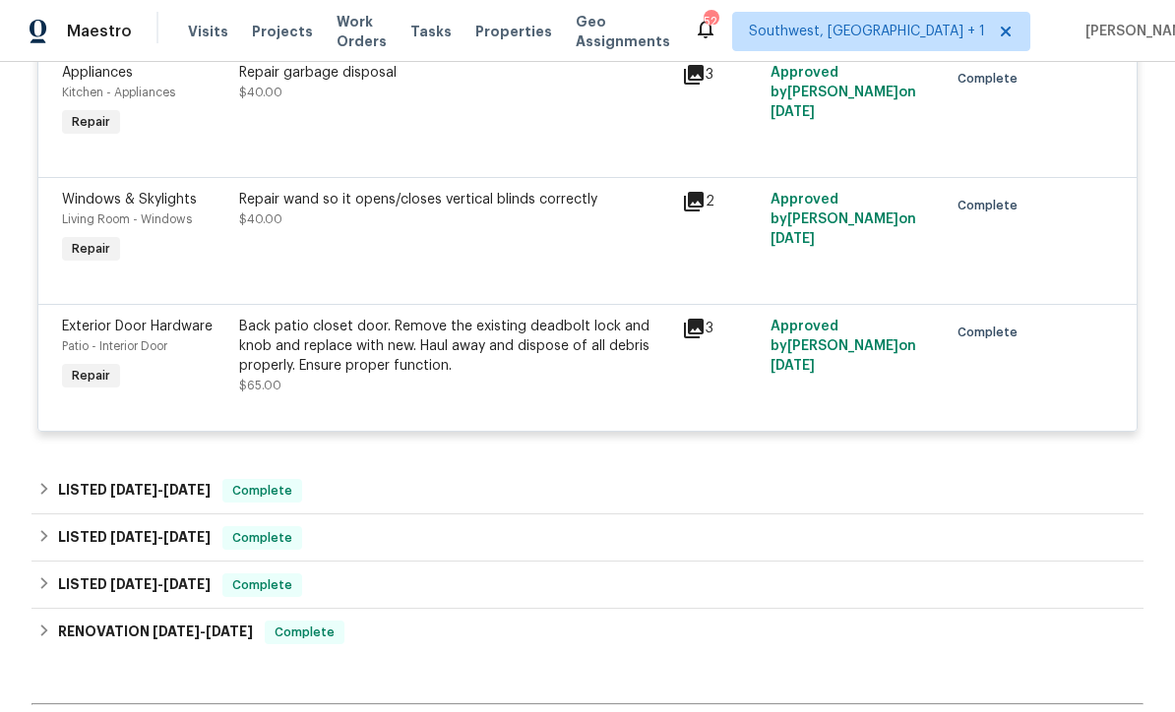
scroll to position [2226, 0]
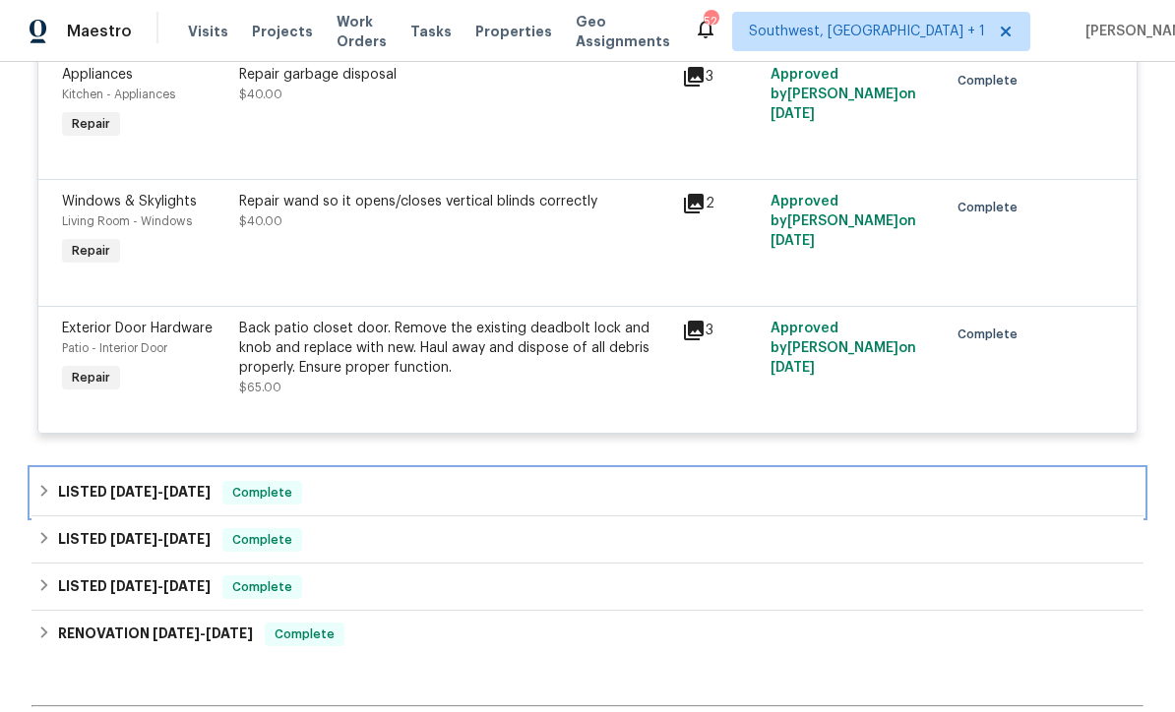
click at [563, 495] on div "LISTED [DATE] - [DATE] Complete" at bounding box center [587, 493] width 1100 height 24
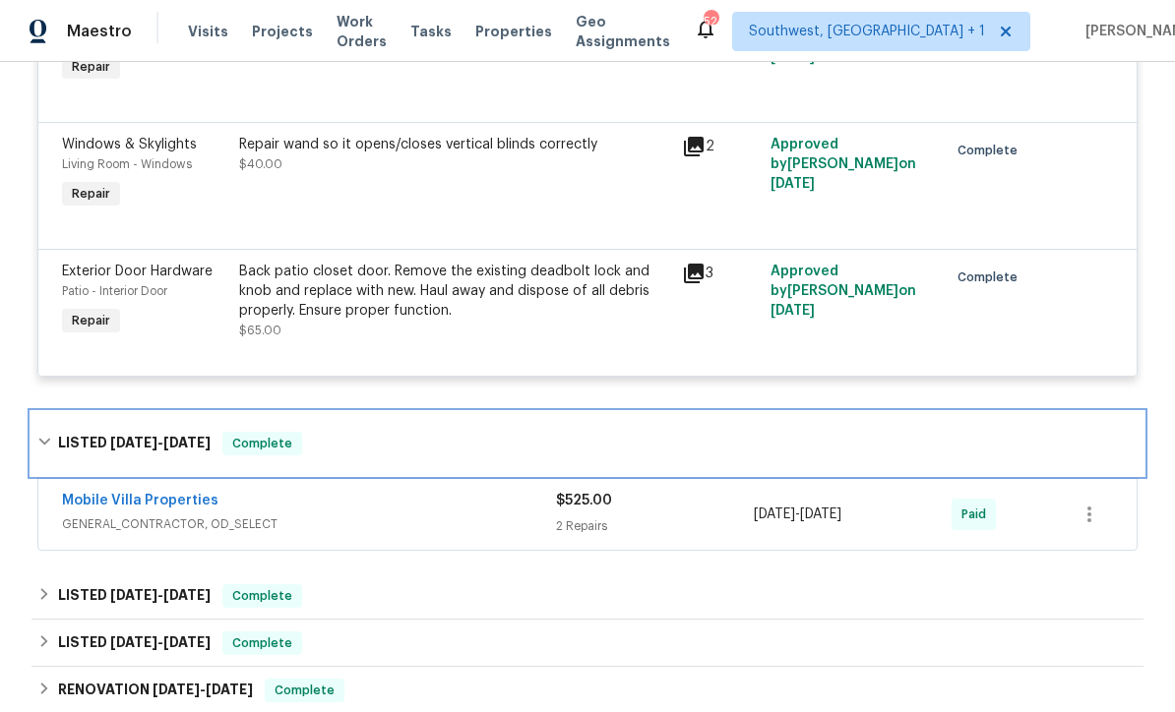
scroll to position [2309, 0]
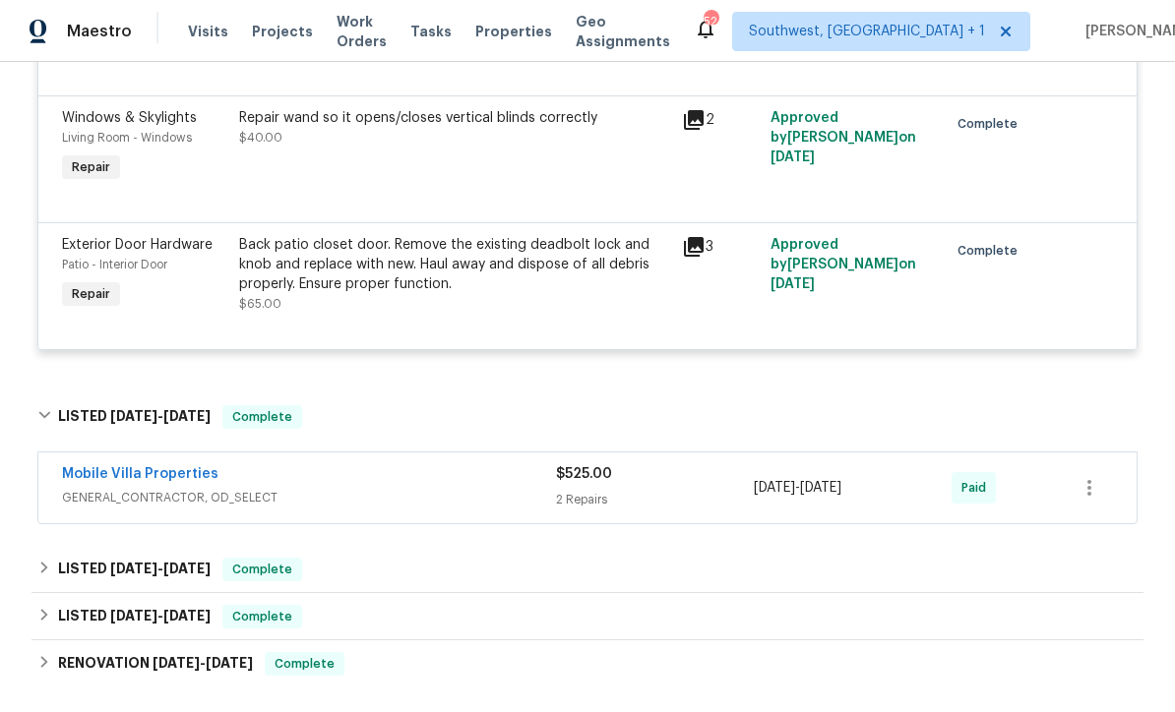
click at [503, 508] on span "GENERAL_CONTRACTOR, OD_SELECT" at bounding box center [309, 498] width 494 height 20
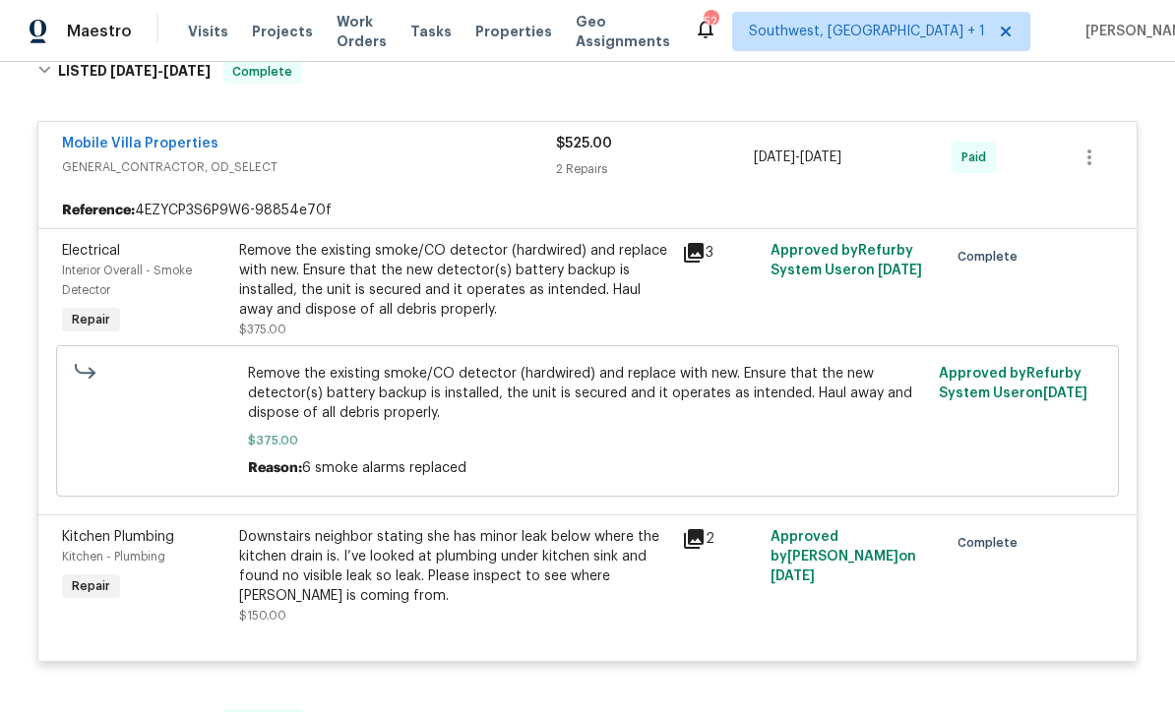
scroll to position [2656, 0]
click at [167, 150] on link "Mobile Villa Properties" at bounding box center [140, 143] width 156 height 14
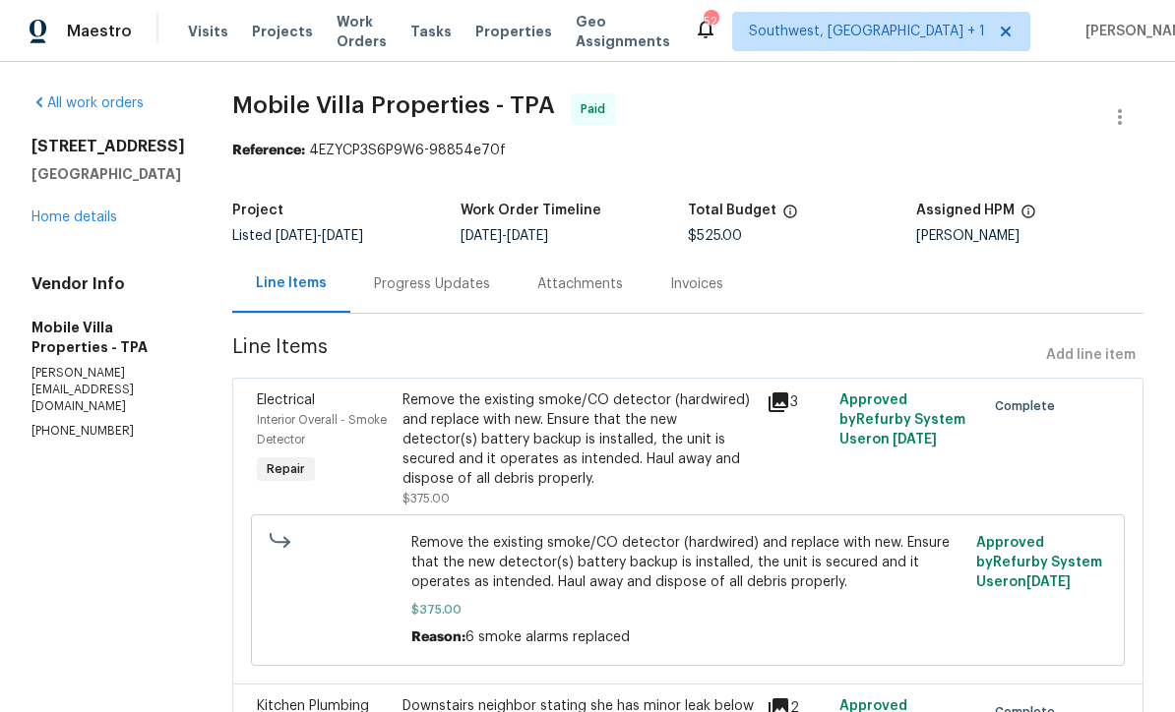
click at [424, 286] on div "Progress Updates" at bounding box center [432, 285] width 116 height 20
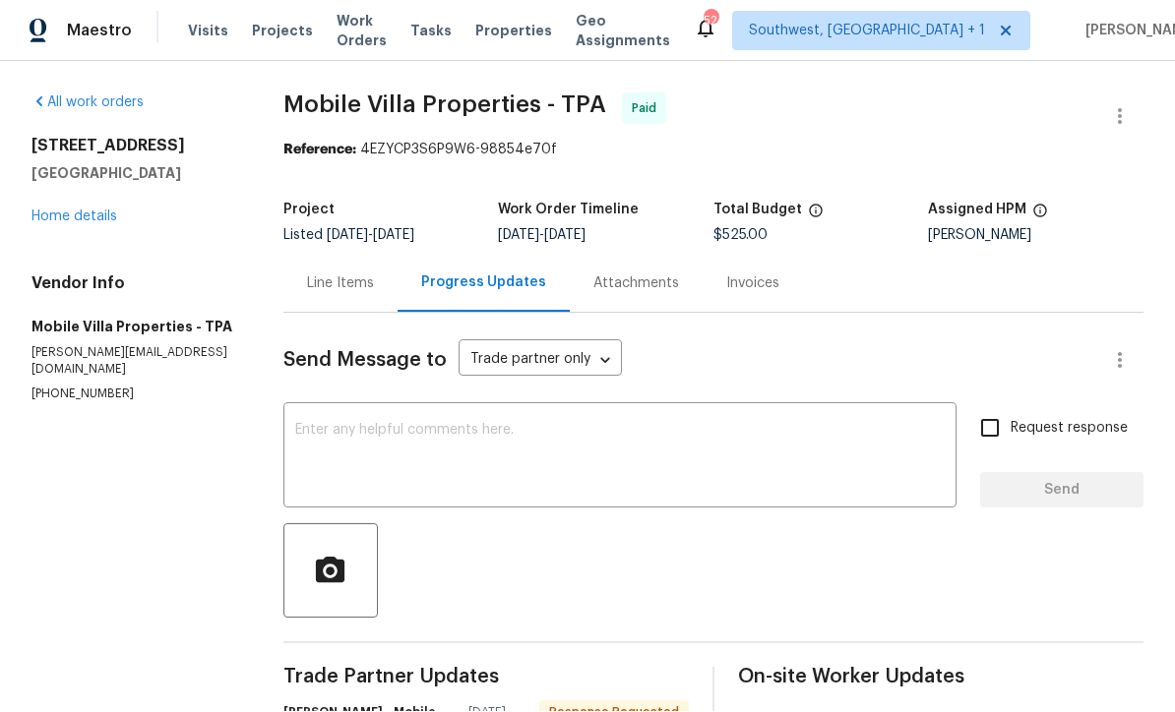
click at [58, 211] on link "Home details" at bounding box center [74, 218] width 86 height 14
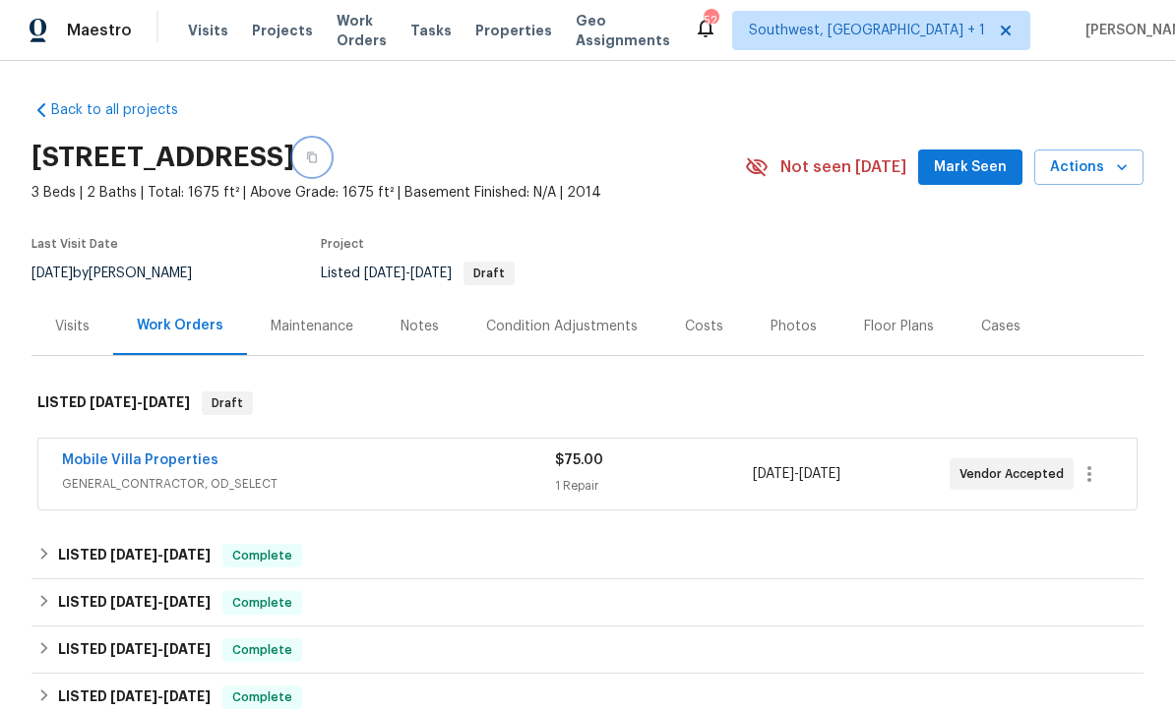
click at [318, 153] on icon "button" at bounding box center [312, 159] width 12 height 12
click at [197, 33] on span "Visits" at bounding box center [208, 32] width 40 height 20
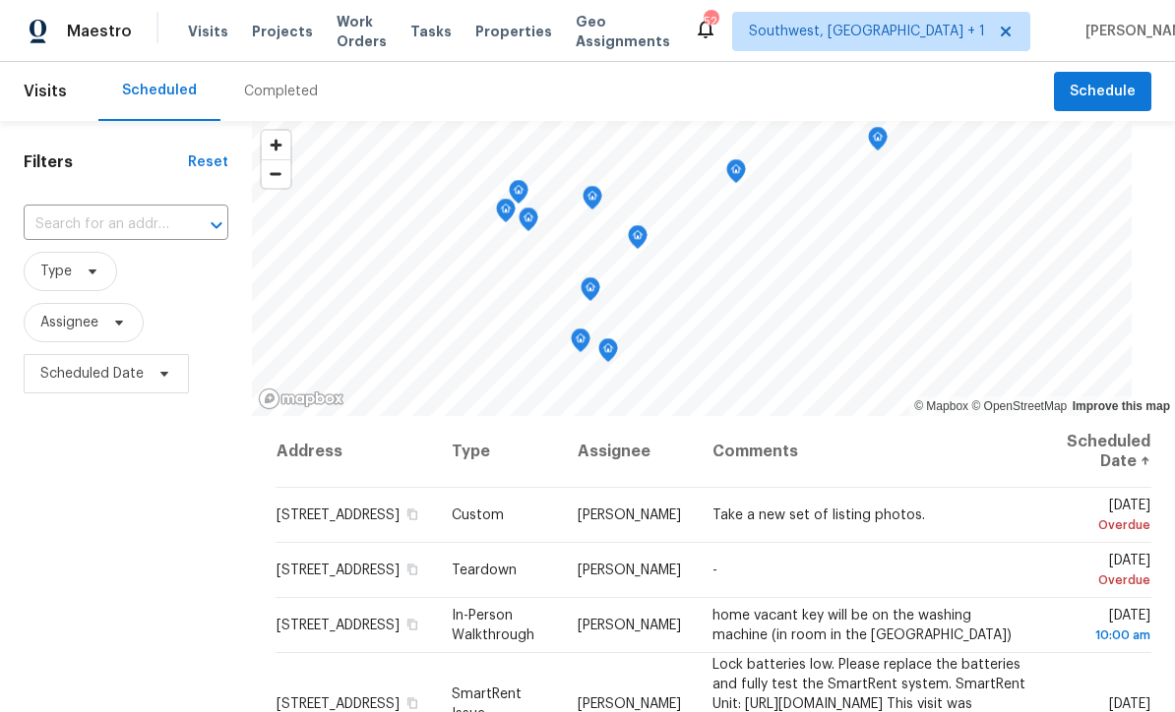
click at [78, 214] on input "text" at bounding box center [99, 225] width 150 height 31
type input "6223 spring"
click at [68, 270] on li "[STREET_ADDRESS]" at bounding box center [121, 270] width 195 height 32
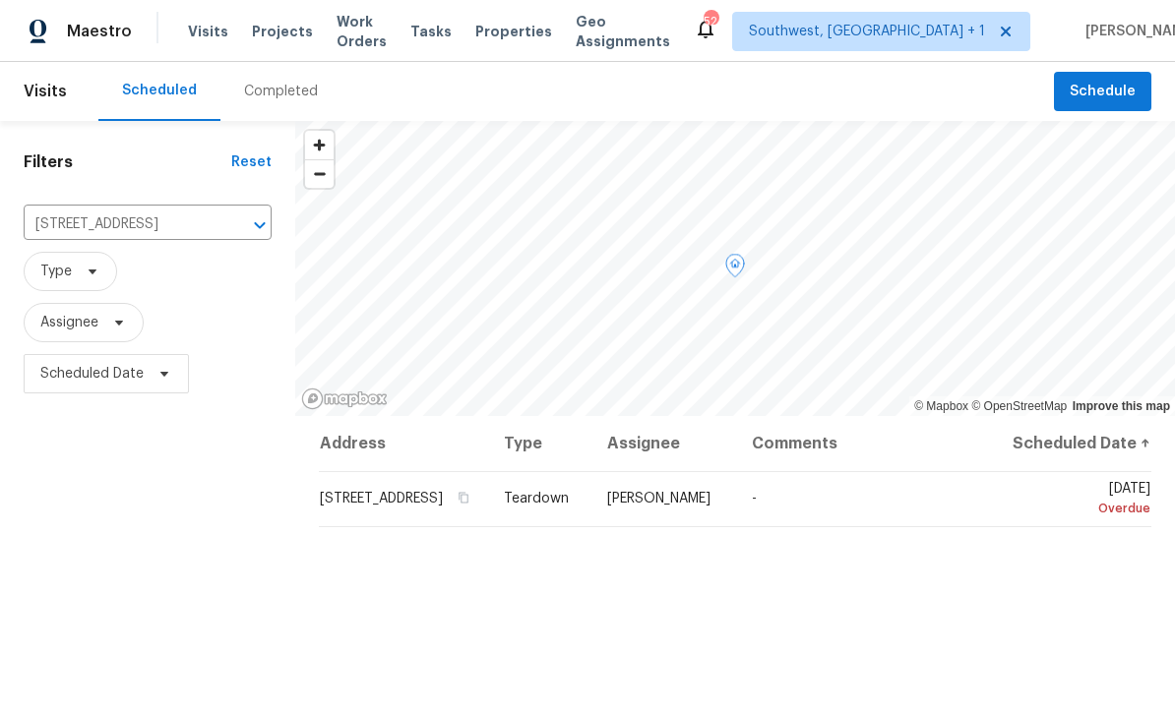
click at [0, 0] on icon at bounding box center [0, 0] width 0 height 0
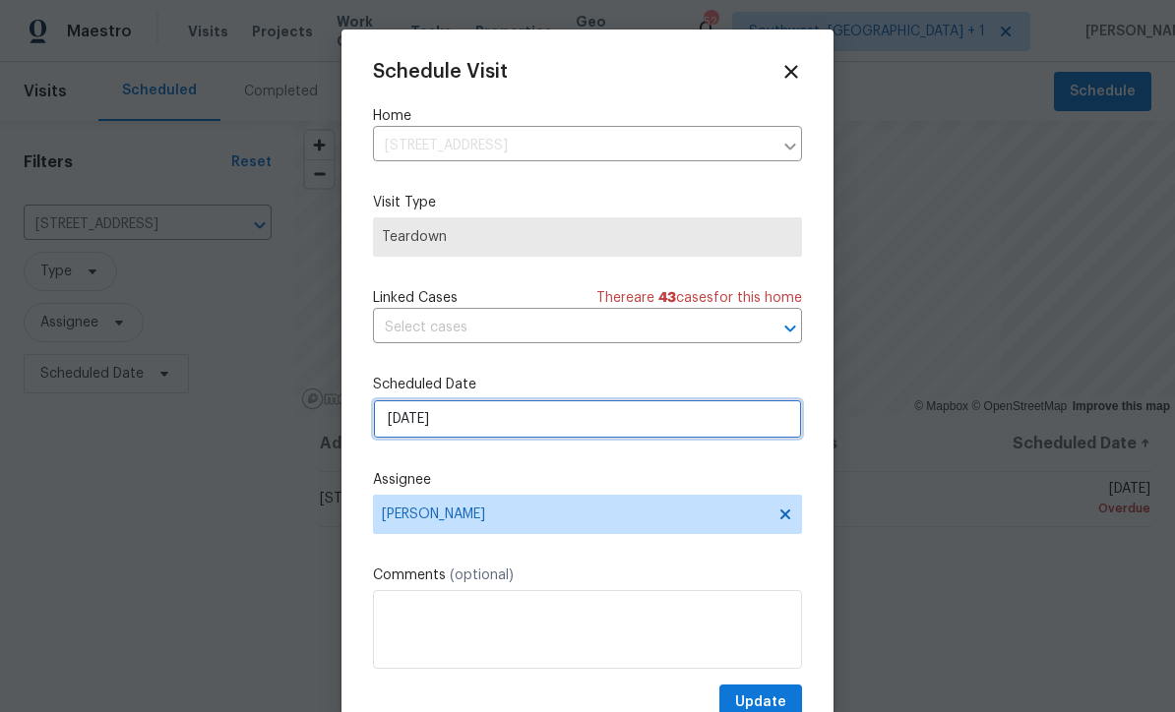
click at [530, 429] on input "[DATE]" at bounding box center [587, 418] width 429 height 39
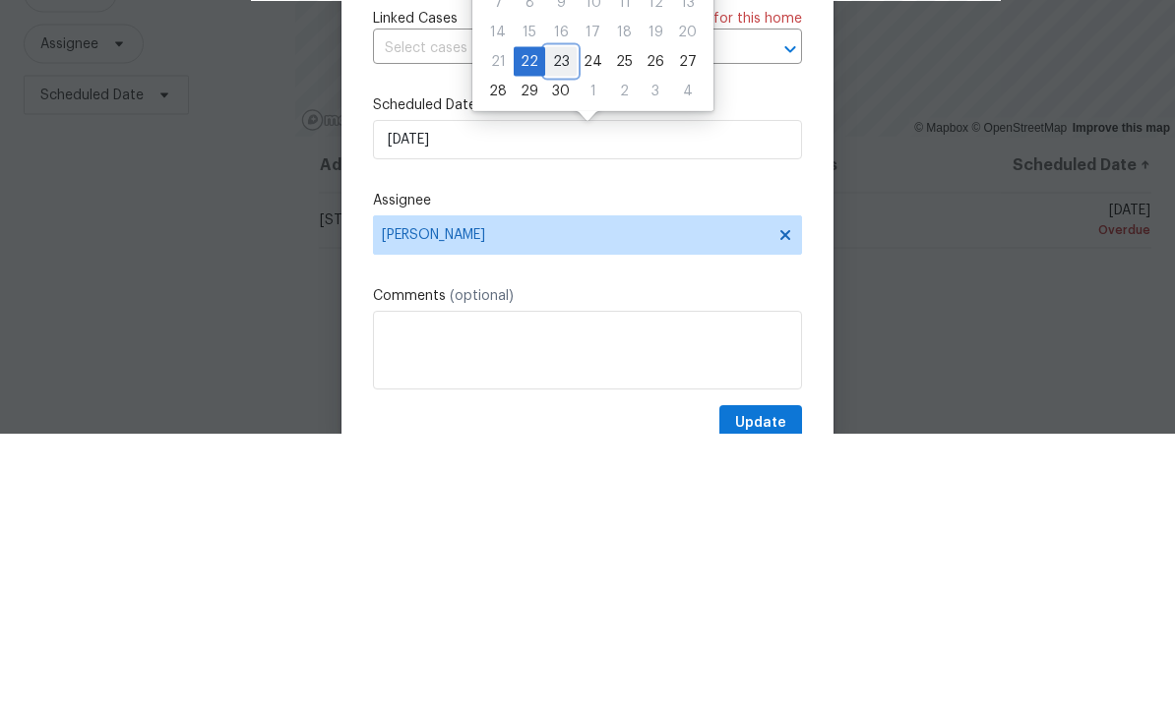
click at [564, 327] on div "23" at bounding box center [560, 341] width 31 height 28
type input "[DATE]"
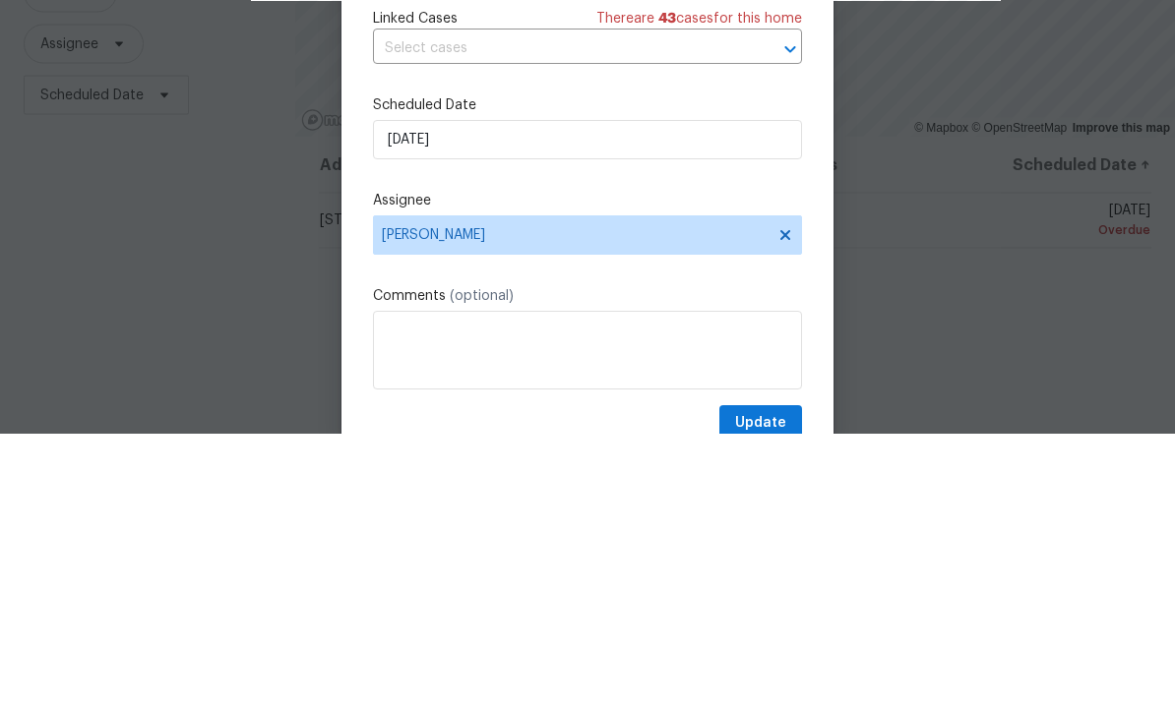
scroll to position [65, 0]
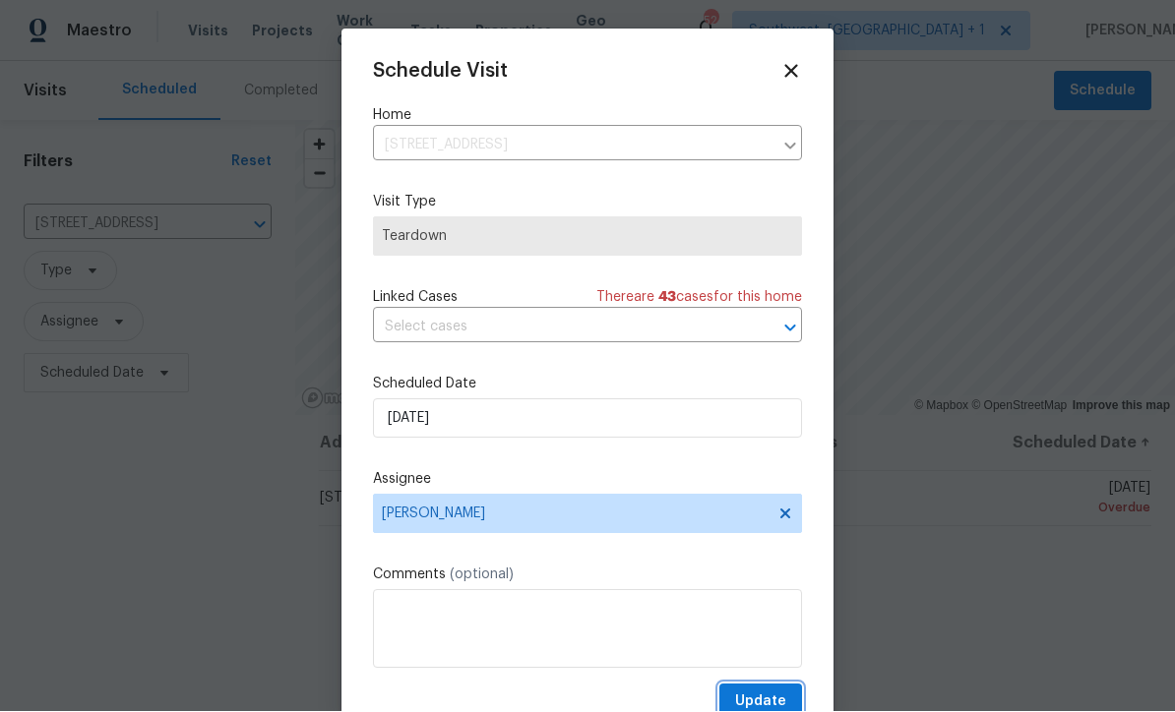
click at [767, 698] on span "Update" at bounding box center [760, 703] width 51 height 25
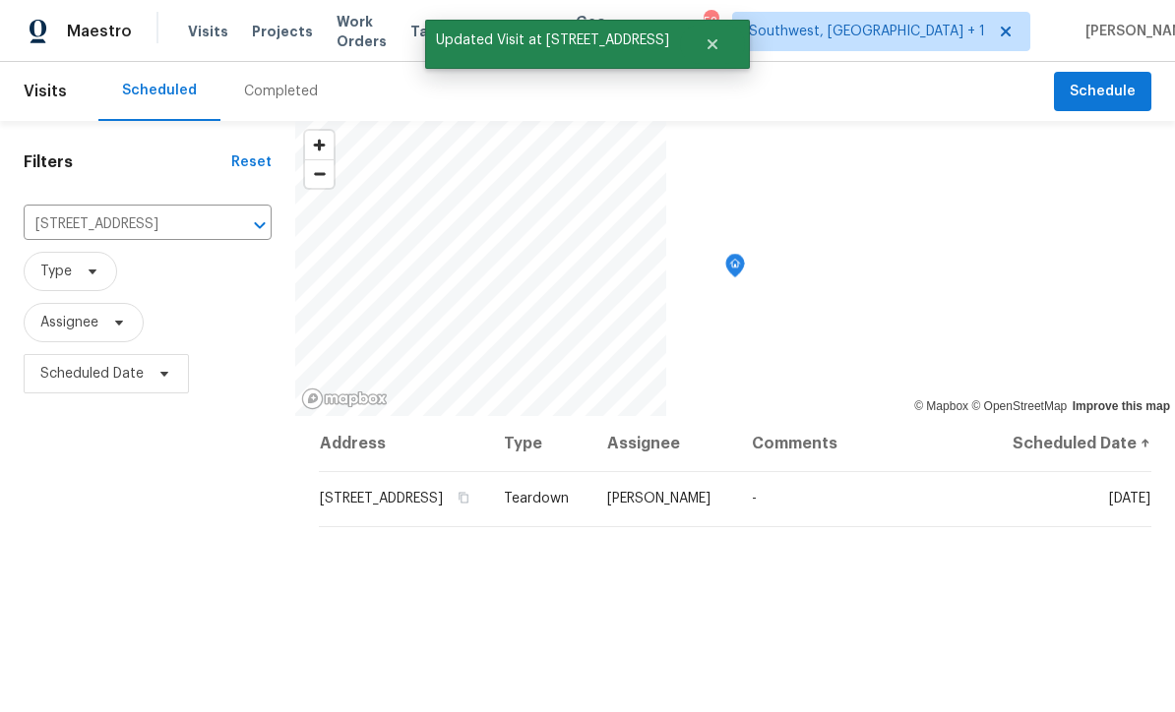
scroll to position [0, 0]
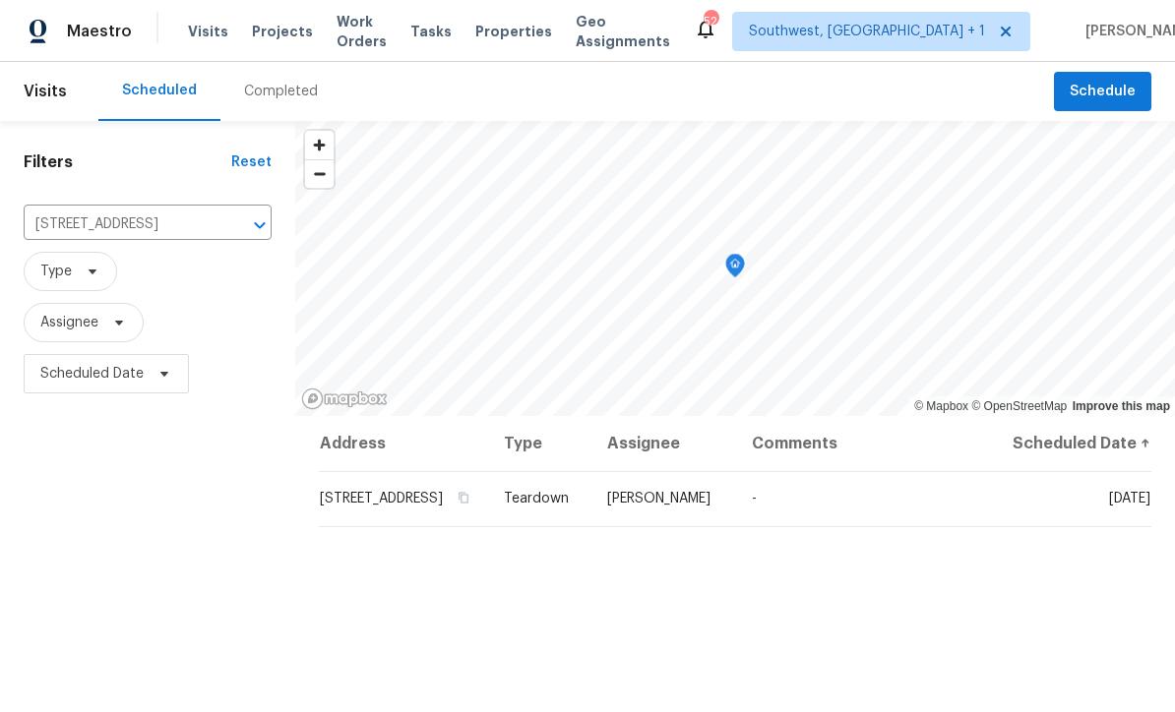
click at [86, 223] on input "[STREET_ADDRESS]" at bounding box center [120, 225] width 193 height 31
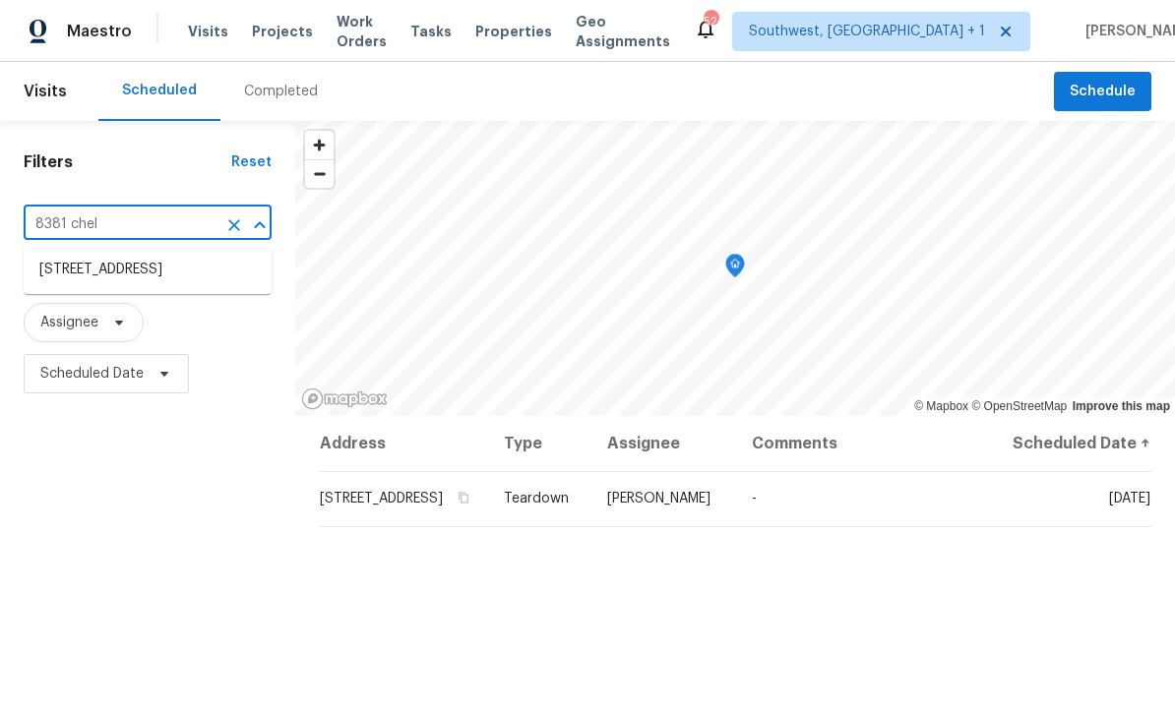
type input "8381 Chelsea"
click at [61, 276] on li "[STREET_ADDRESS]" at bounding box center [148, 270] width 248 height 32
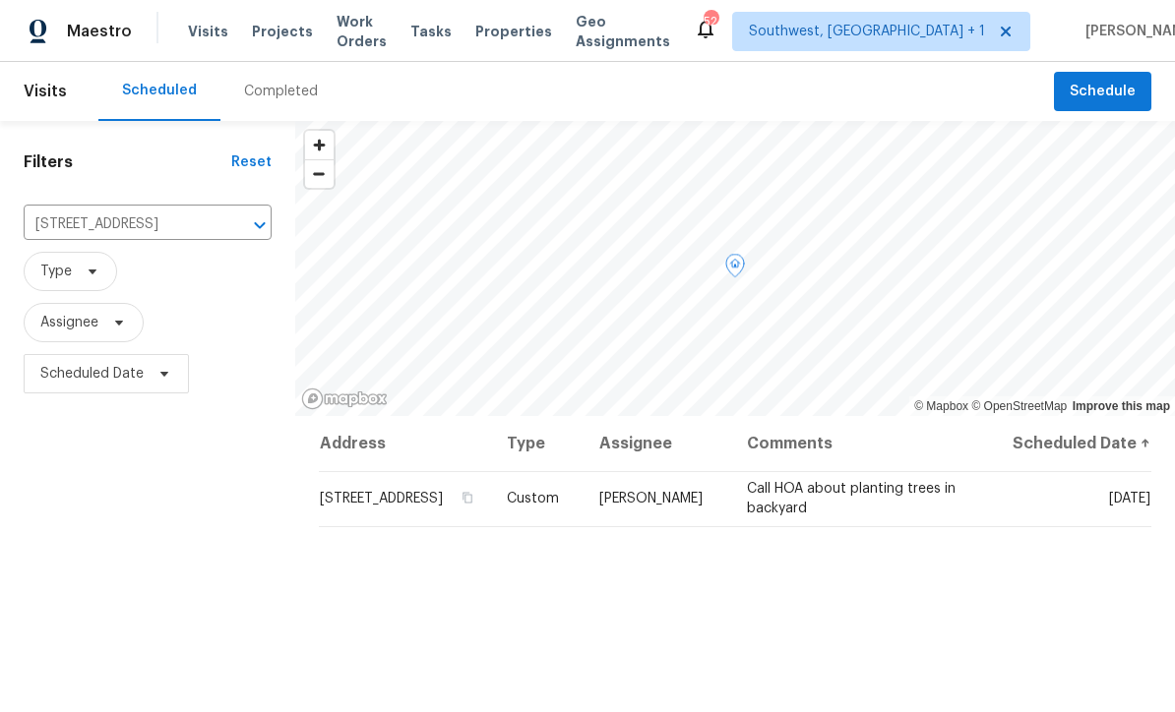
click at [0, 0] on span at bounding box center [0, 0] width 0 height 0
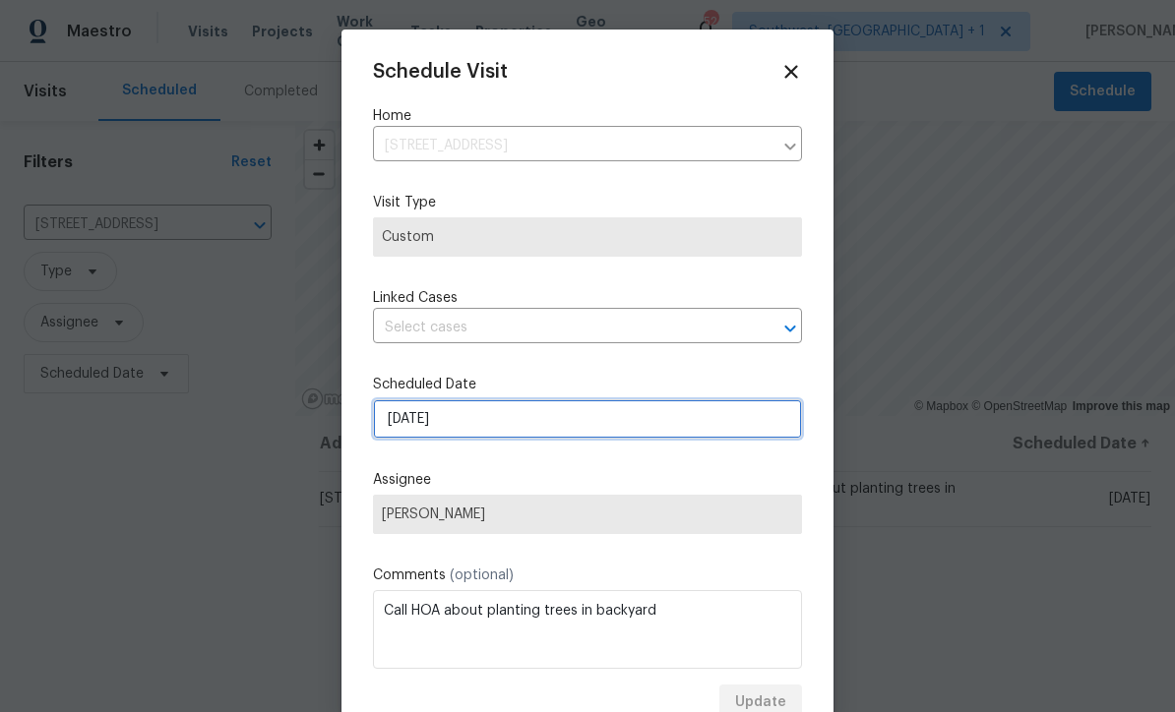
click at [540, 430] on input "[DATE]" at bounding box center [587, 418] width 429 height 39
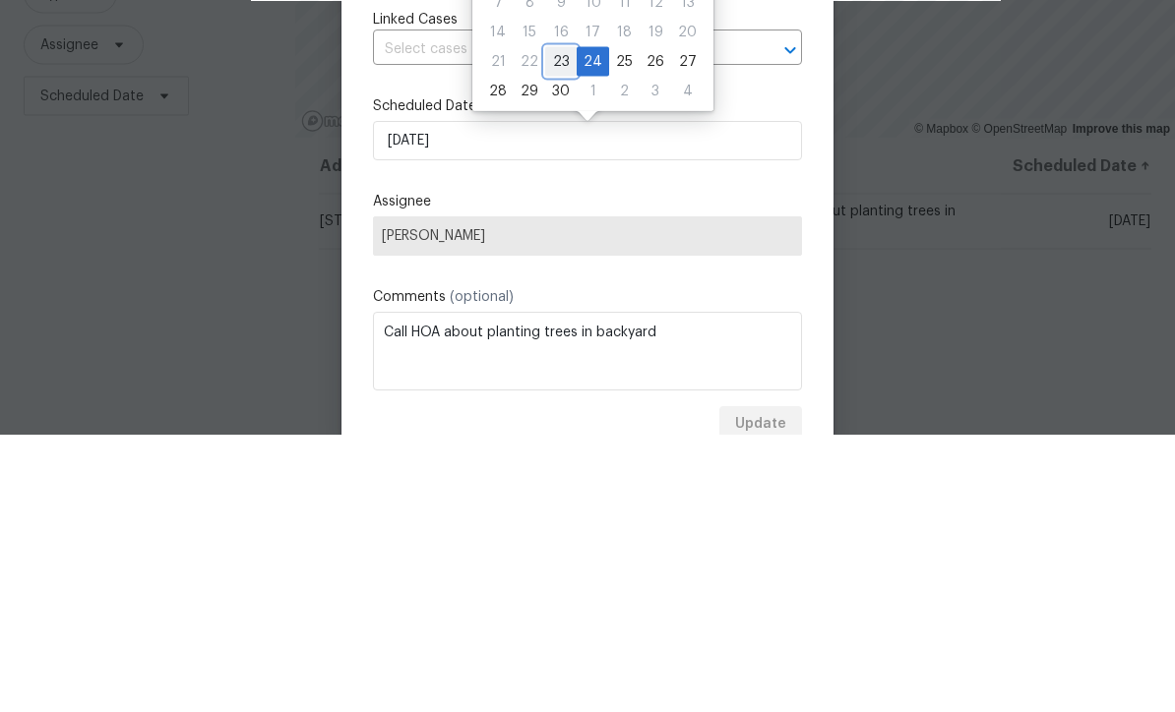
click at [558, 326] on div "23" at bounding box center [560, 340] width 31 height 28
type input "[DATE]"
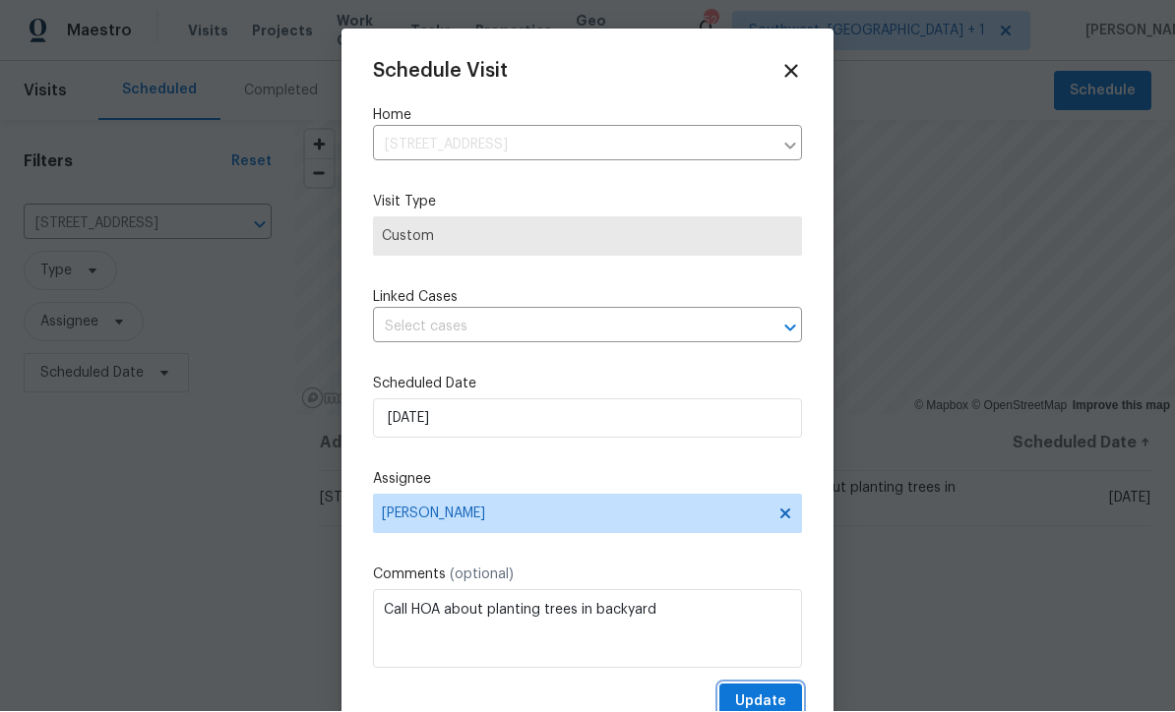
click at [769, 700] on span "Update" at bounding box center [760, 703] width 51 height 25
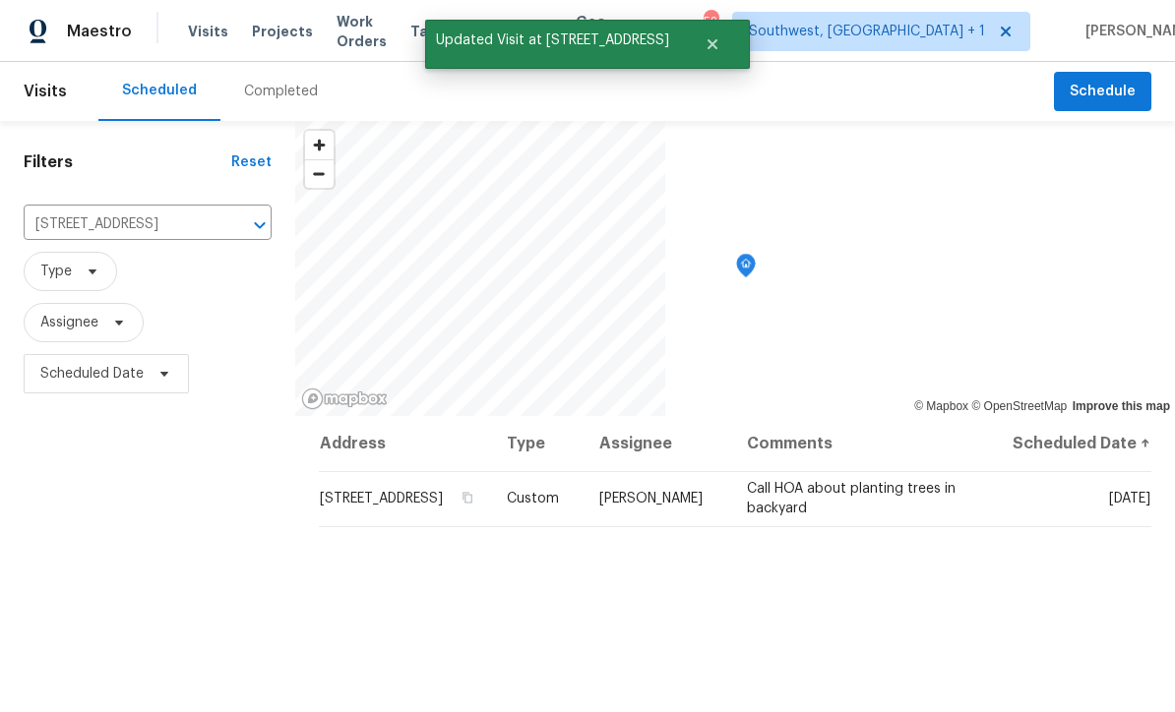
scroll to position [0, 0]
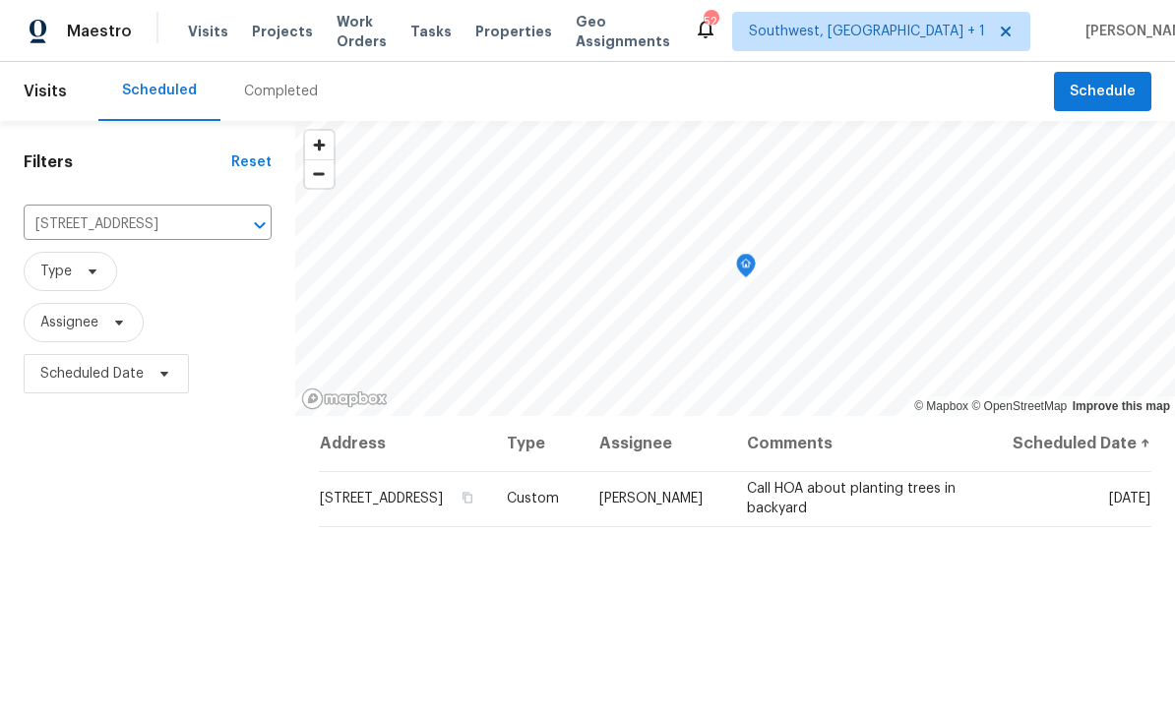
click at [69, 227] on input "[STREET_ADDRESS]" at bounding box center [120, 225] width 193 height 31
type input "6223 spring"
click at [58, 276] on li "[STREET_ADDRESS]" at bounding box center [137, 270] width 226 height 32
click at [0, 0] on icon at bounding box center [0, 0] width 0 height 0
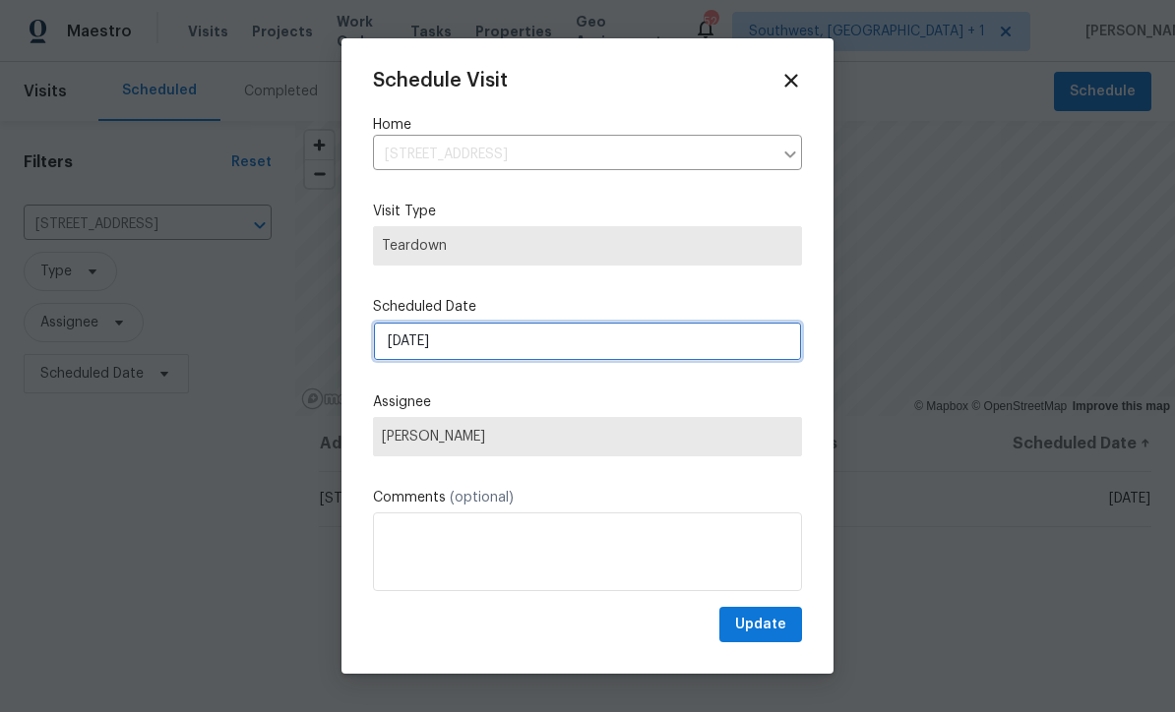
click at [495, 337] on input "[DATE]" at bounding box center [587, 341] width 429 height 39
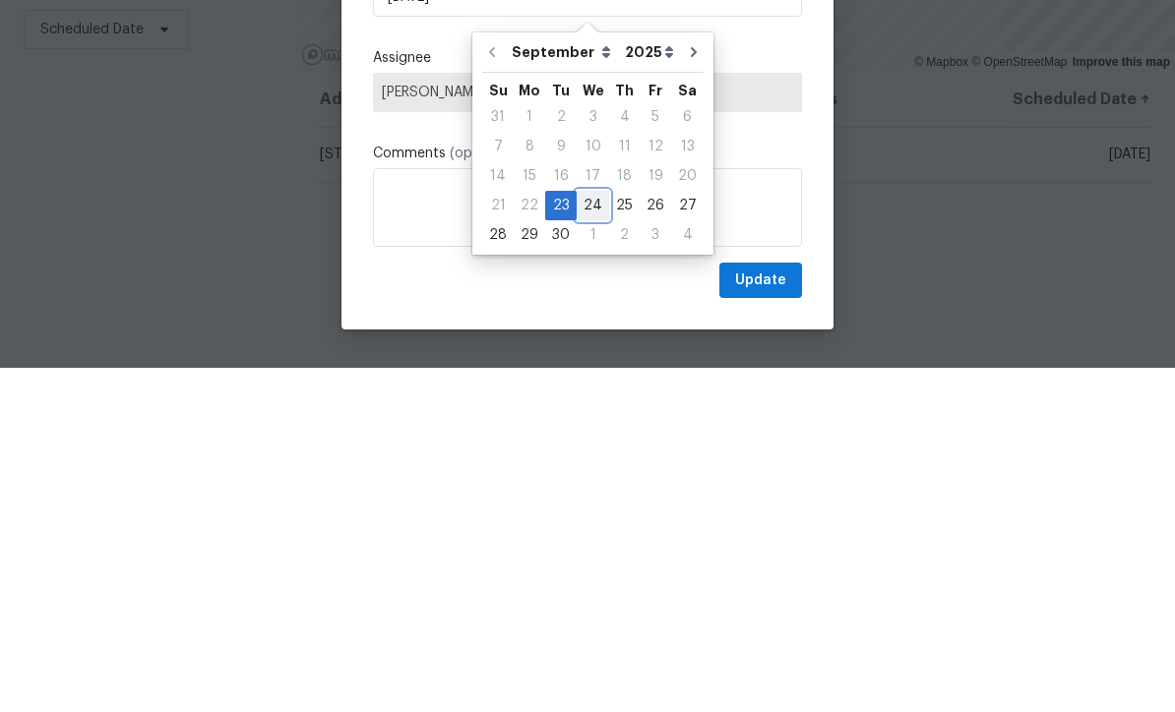
click at [592, 536] on div "24" at bounding box center [593, 550] width 32 height 28
type input "[DATE]"
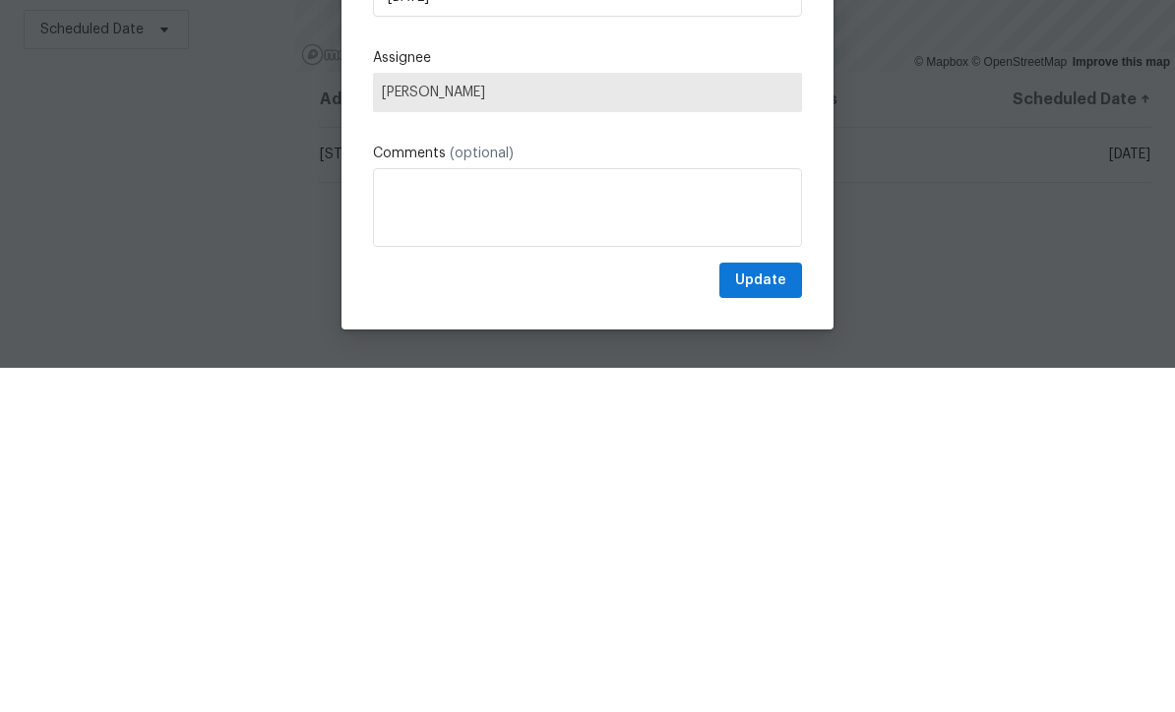
scroll to position [65, 0]
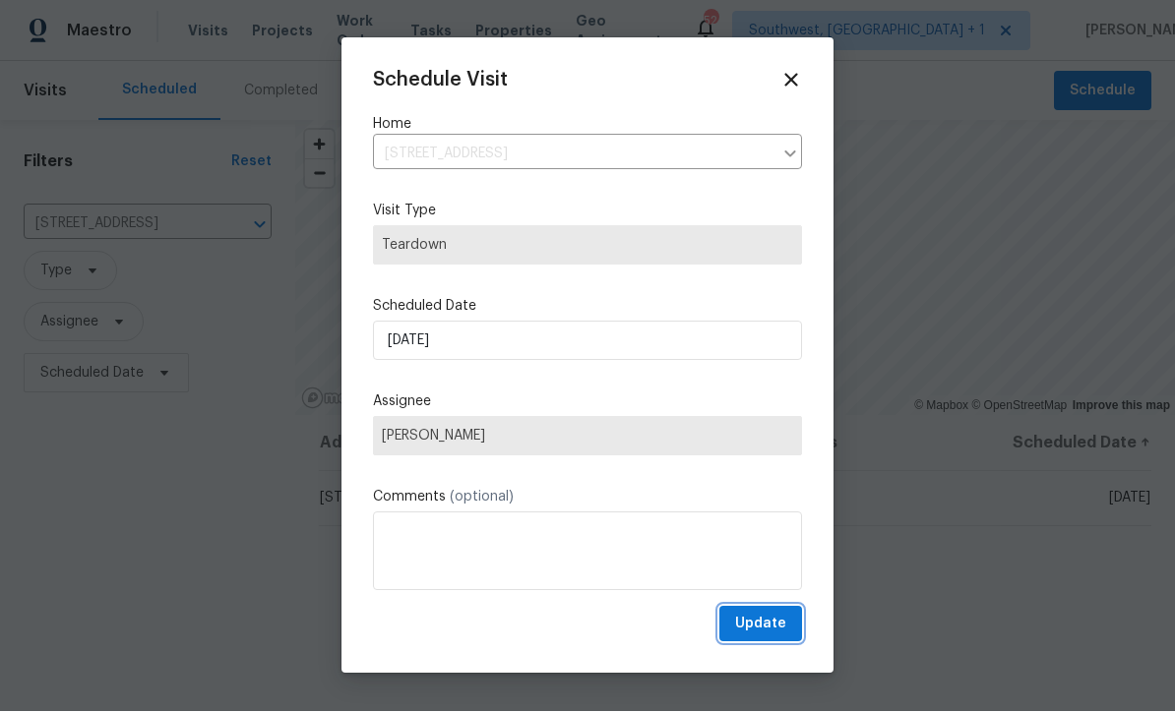
click at [772, 633] on span "Update" at bounding box center [760, 625] width 51 height 25
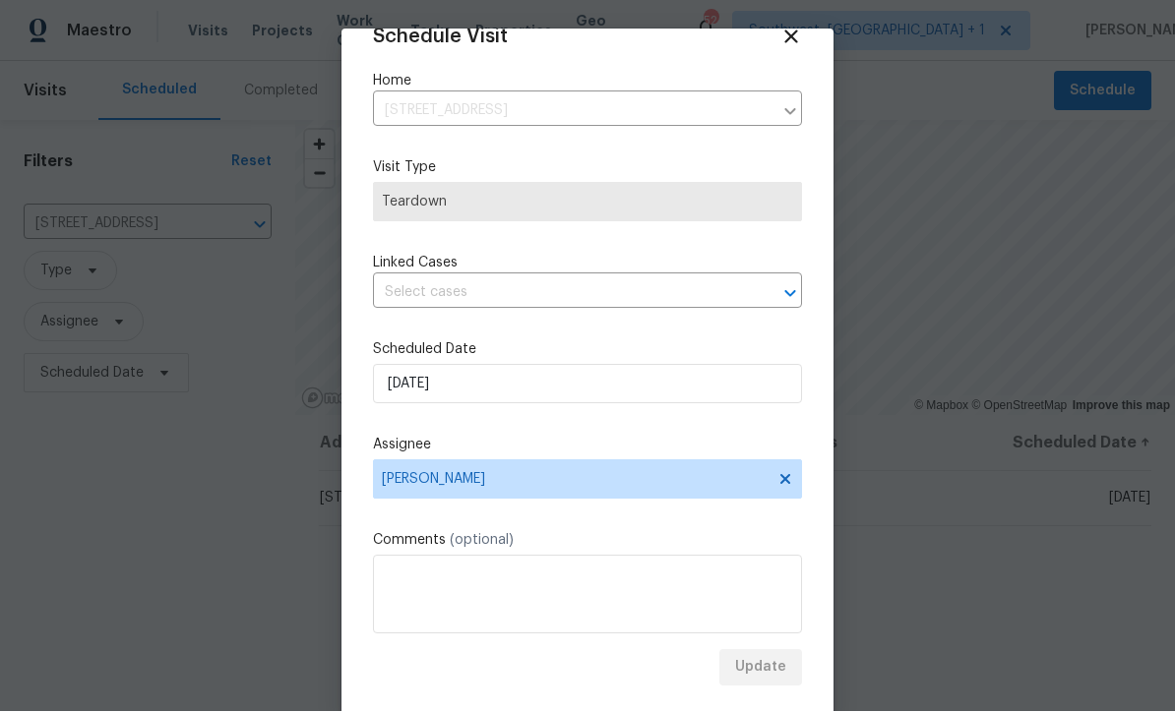
scroll to position [37, 0]
click at [776, 674] on div "Update" at bounding box center [587, 668] width 429 height 36
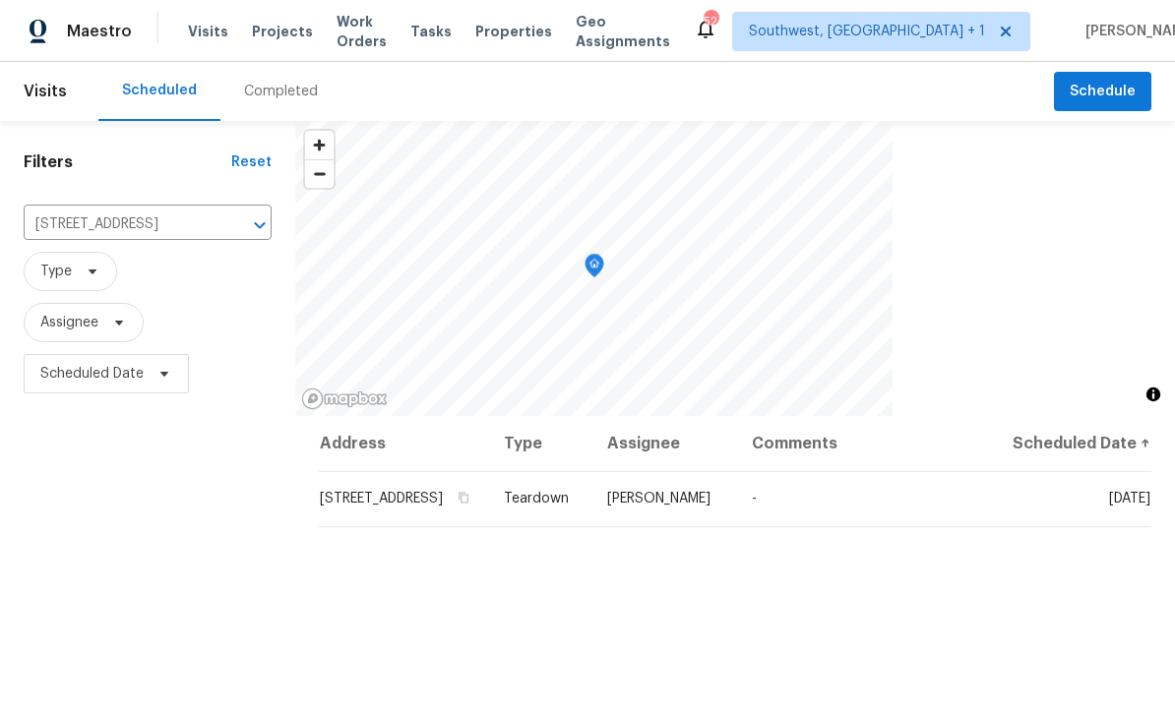
scroll to position [0, 0]
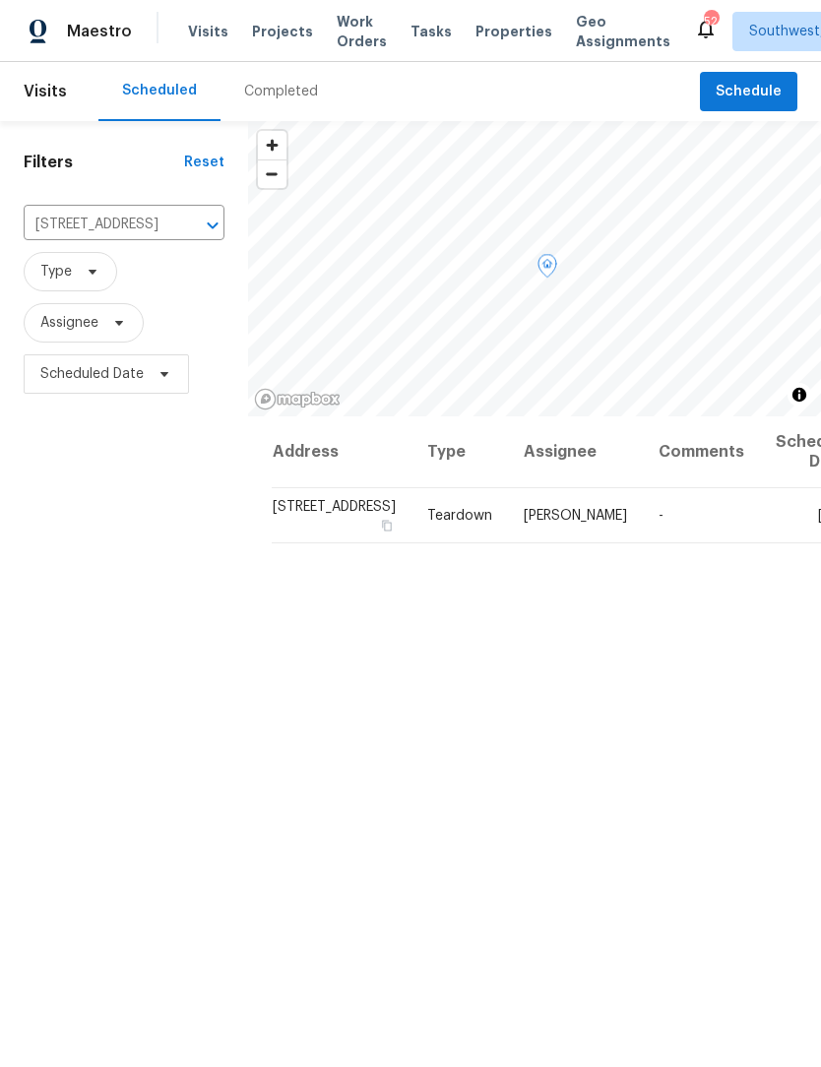
click at [0, 0] on icon at bounding box center [0, 0] width 0 height 0
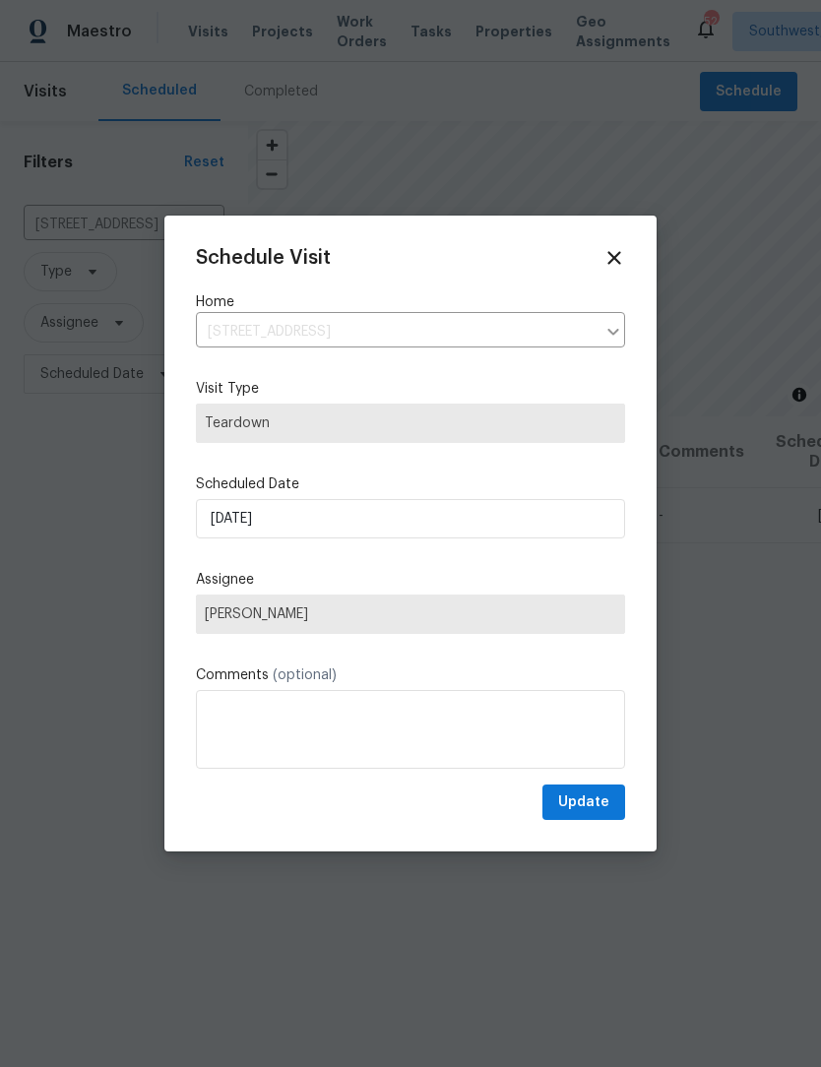
click at [732, 711] on div at bounding box center [410, 533] width 821 height 1067
click at [612, 252] on icon at bounding box center [614, 258] width 22 height 22
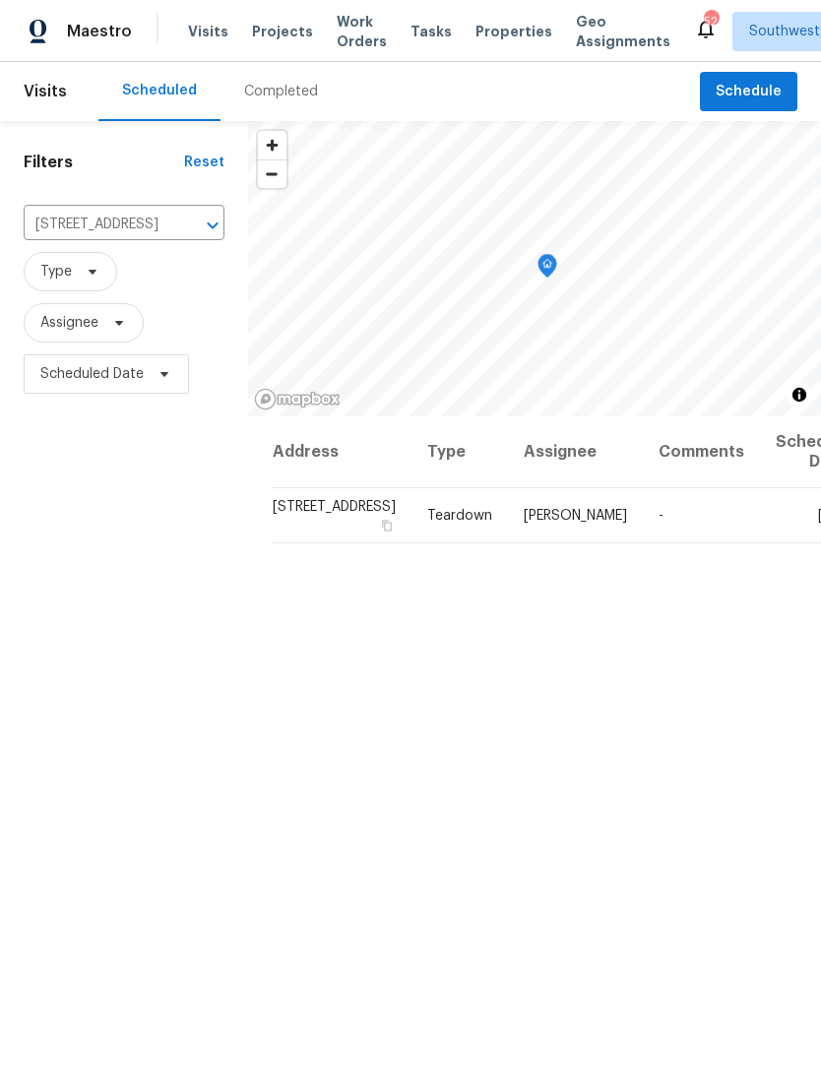
click at [774, 702] on div "Address Type Assignee Comments Scheduled Date ↑ [STREET_ADDRESS] Teardown [PERS…" at bounding box center [534, 842] width 573 height 853
click at [649, 603] on div "Address Type Assignee Comments Scheduled Date ↑ [STREET_ADDRESS] Teardown [PERS…" at bounding box center [534, 842] width 573 height 853
click at [766, 418] on th "Scheduled Date ↑" at bounding box center [810, 452] width 100 height 72
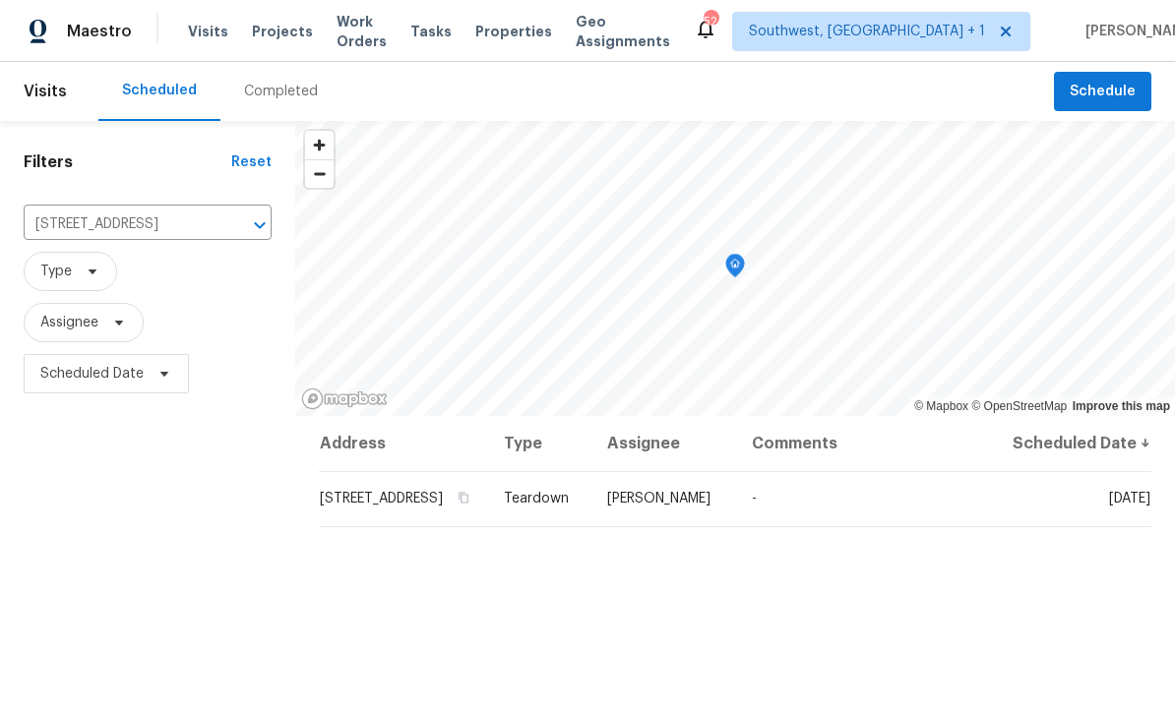
click at [290, 40] on span "Projects" at bounding box center [282, 32] width 61 height 20
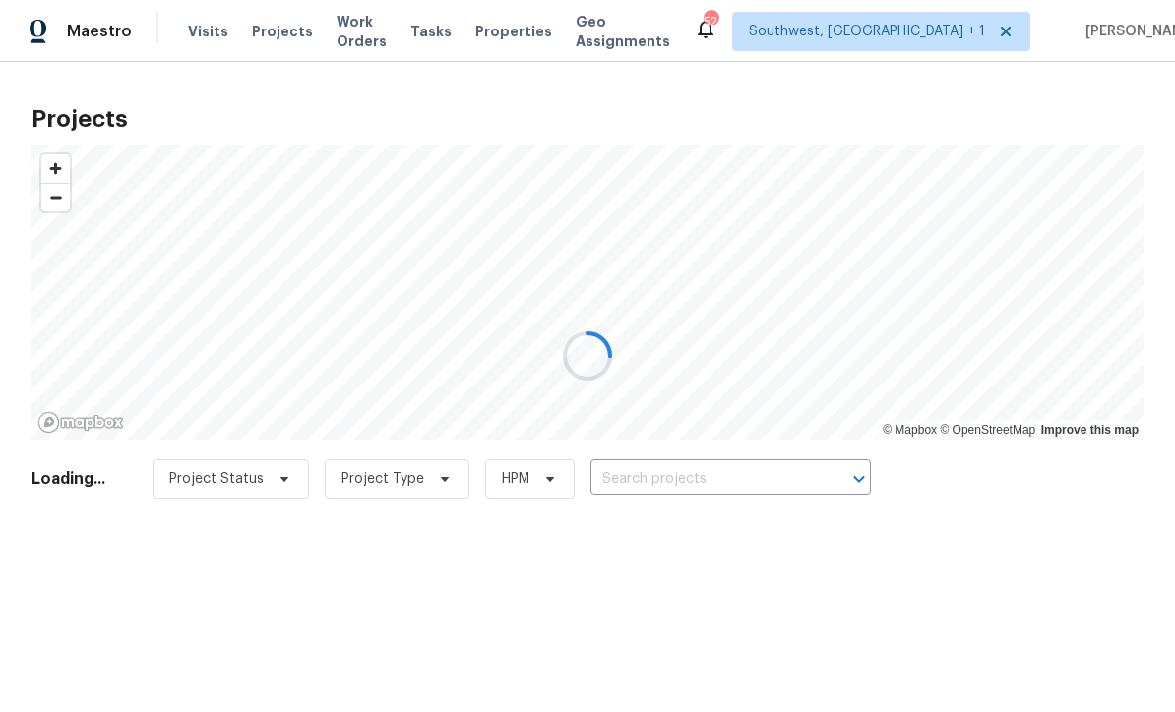
click at [735, 478] on div at bounding box center [587, 356] width 1175 height 712
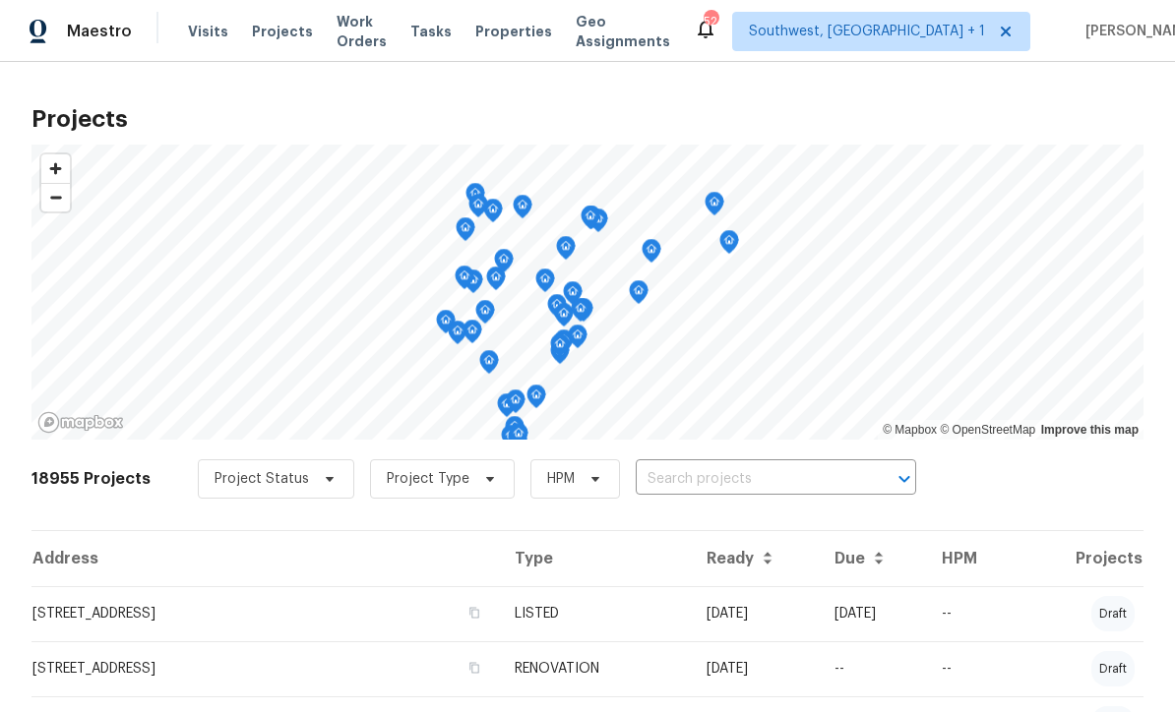
click at [720, 486] on input "text" at bounding box center [748, 479] width 225 height 31
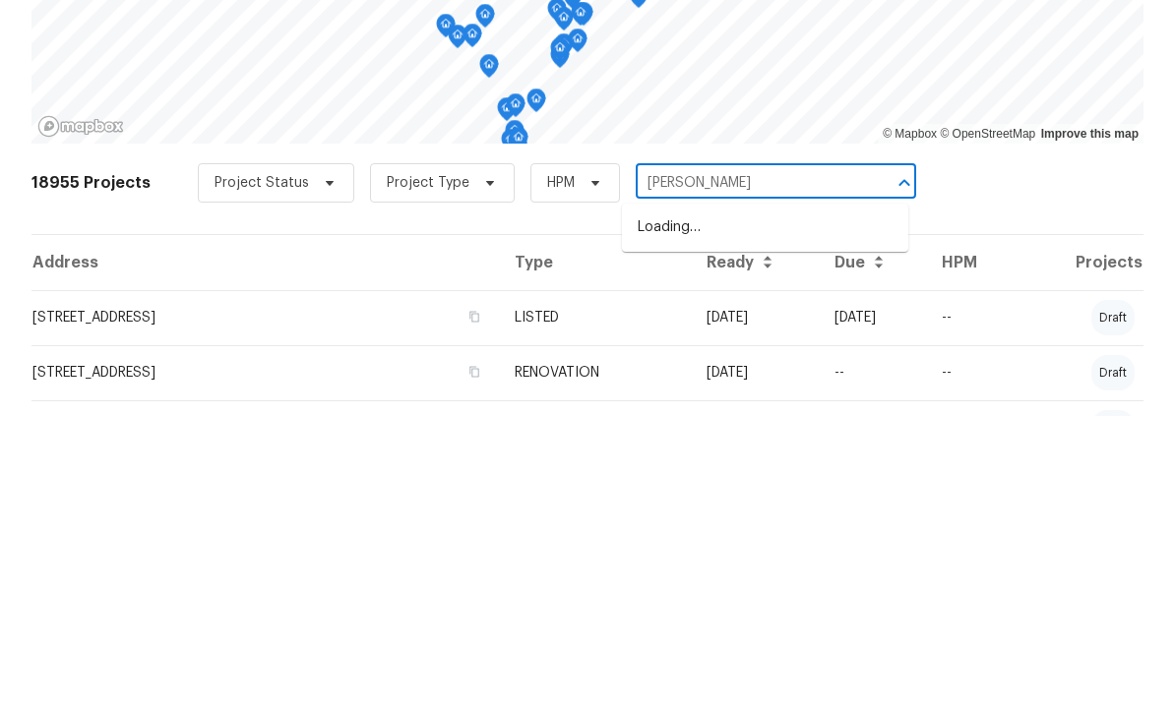
type input "vitorio"
click at [787, 508] on li "[STREET_ADDRESS][PERSON_NAME]" at bounding box center [765, 524] width 286 height 32
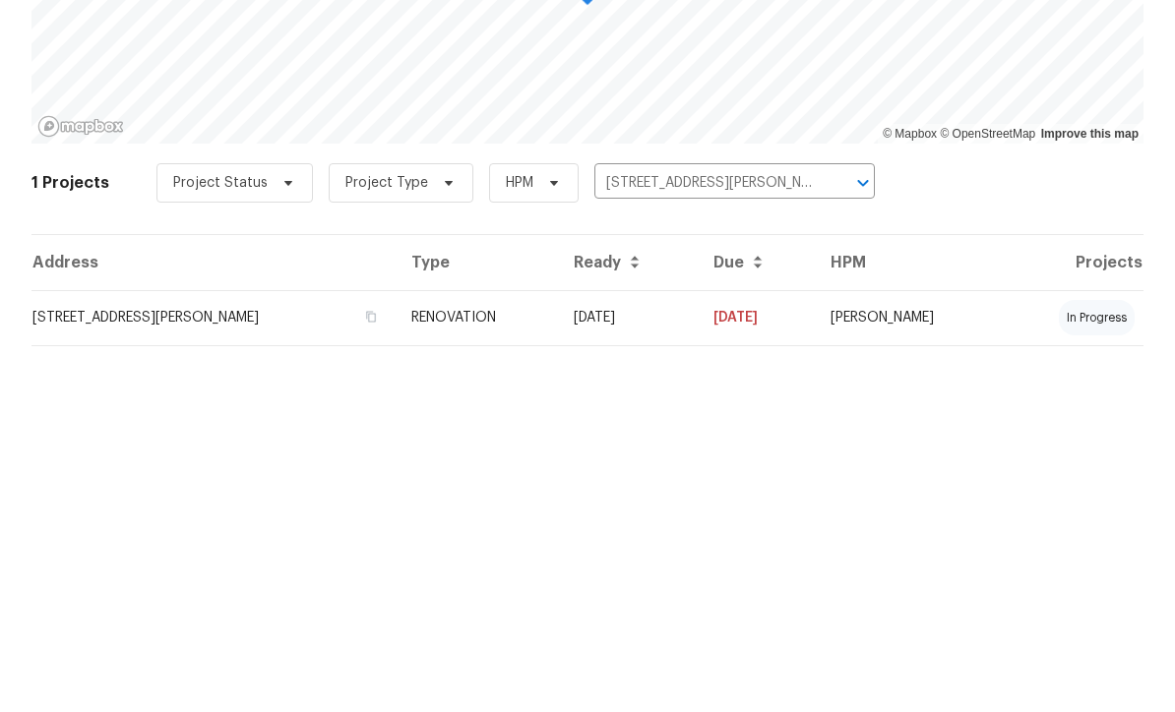
click at [625, 586] on td "[DATE]" at bounding box center [628, 613] width 140 height 55
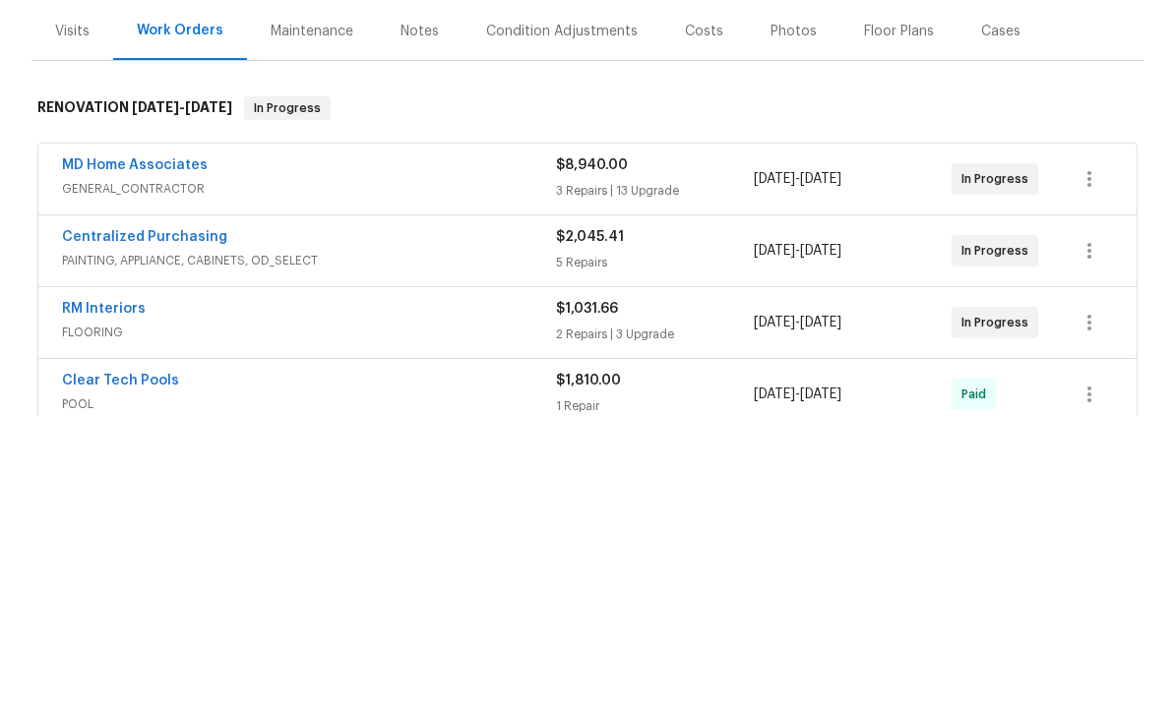
scroll to position [65, 0]
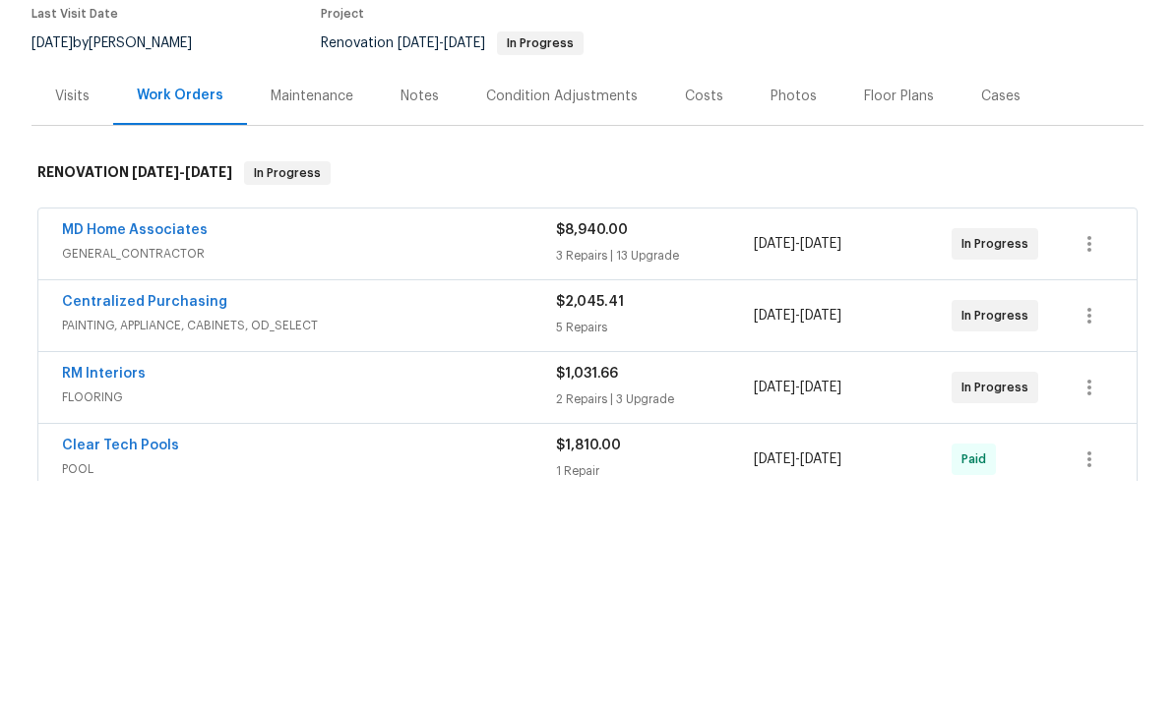
click at [100, 455] on link "MD Home Associates" at bounding box center [135, 462] width 146 height 14
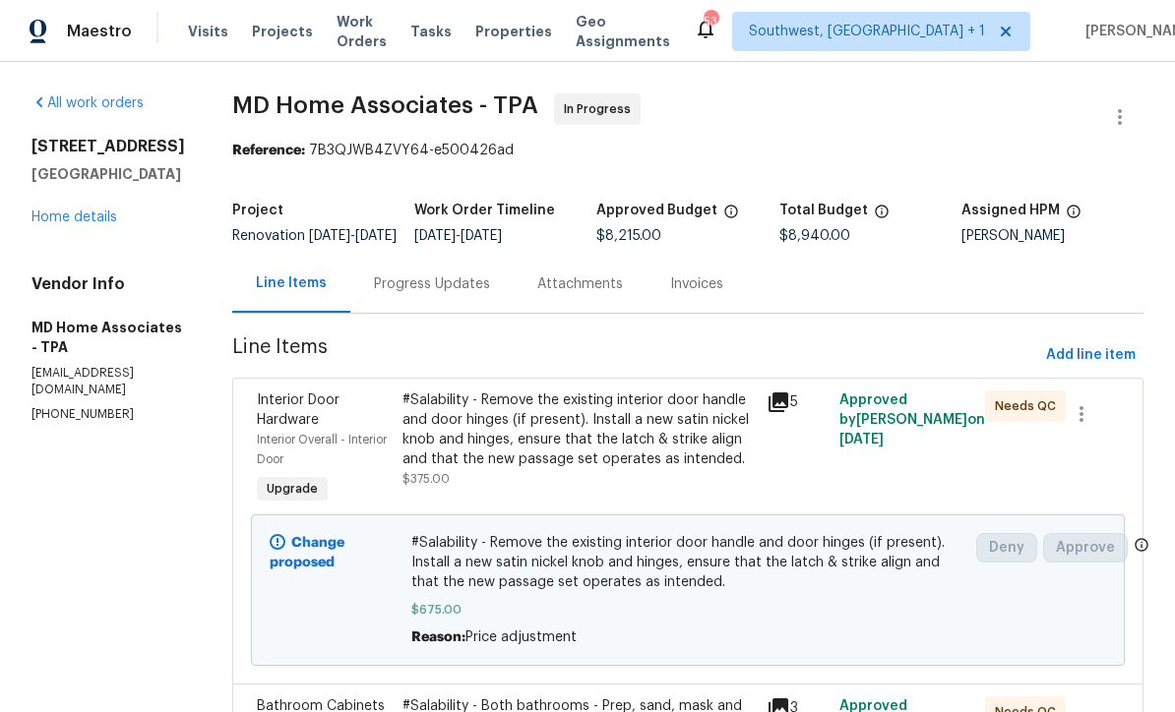
click at [66, 213] on link "Home details" at bounding box center [74, 218] width 86 height 14
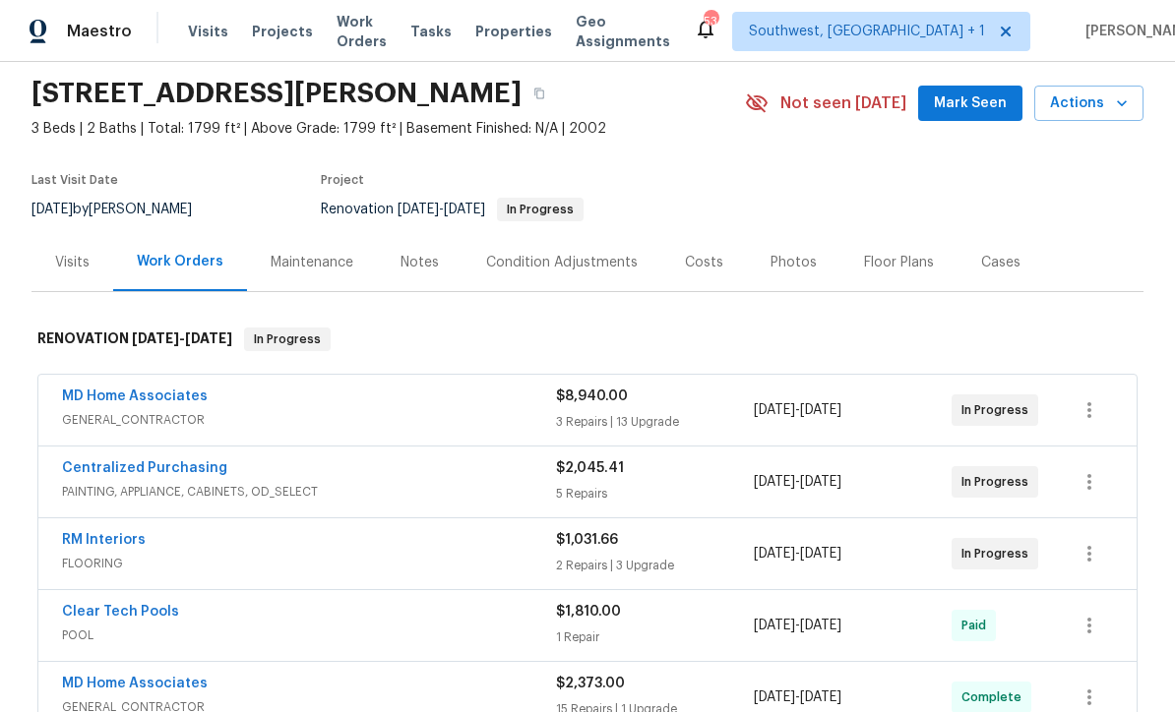
scroll to position [111, 0]
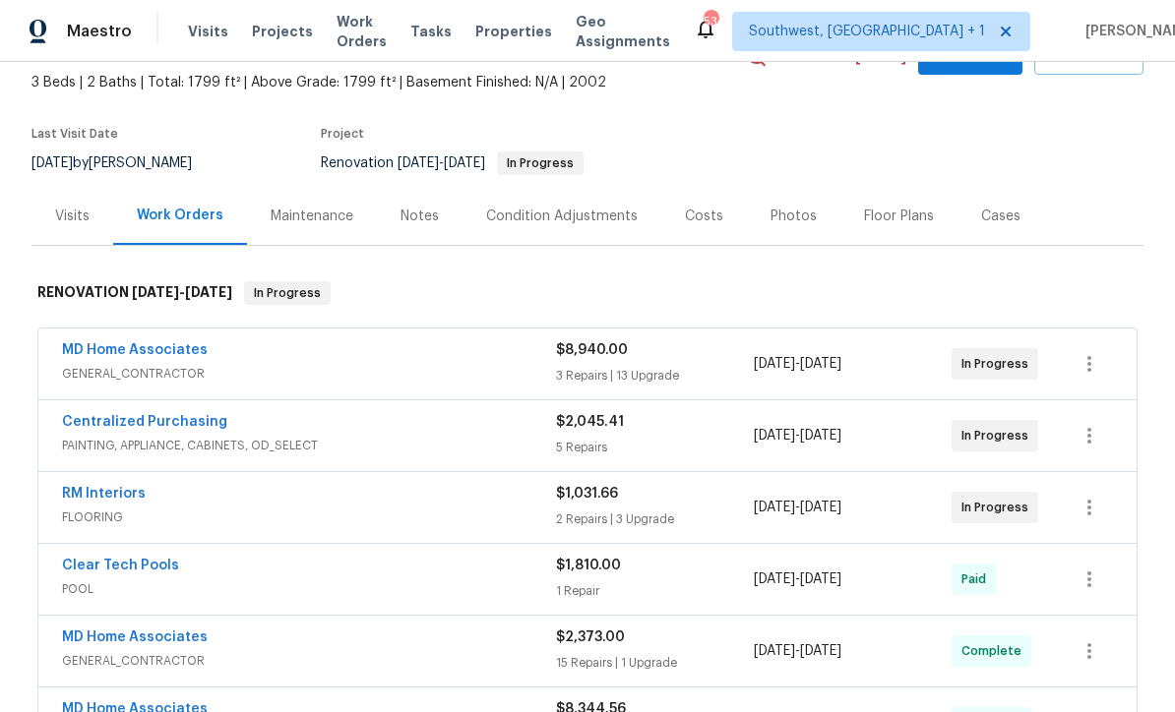
click at [708, 231] on div "Costs" at bounding box center [704, 216] width 86 height 58
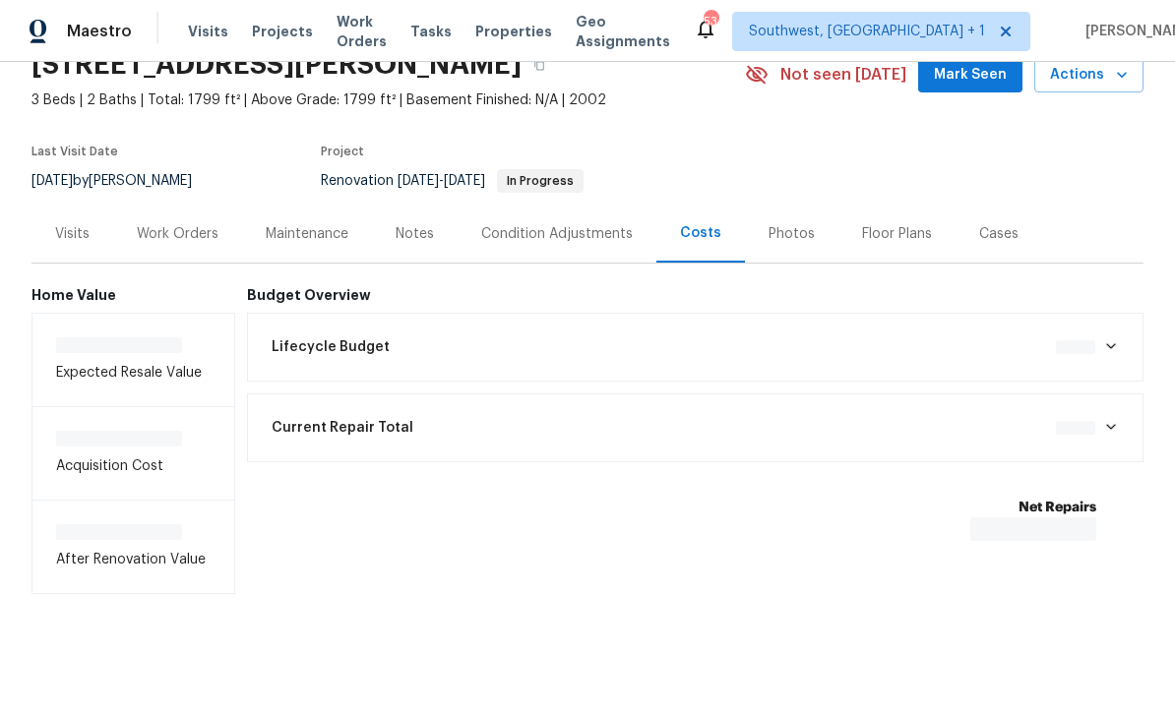
scroll to position [29, 0]
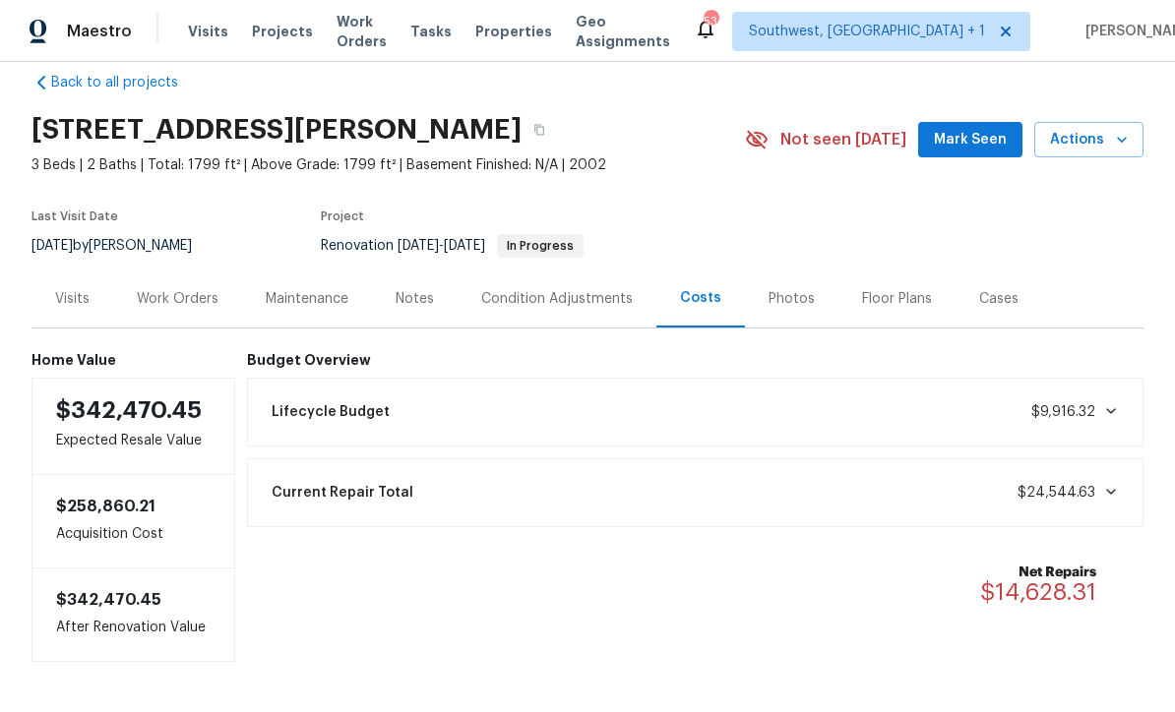
click at [886, 413] on div "Lifecycle Budget $9,916.32" at bounding box center [696, 412] width 872 height 43
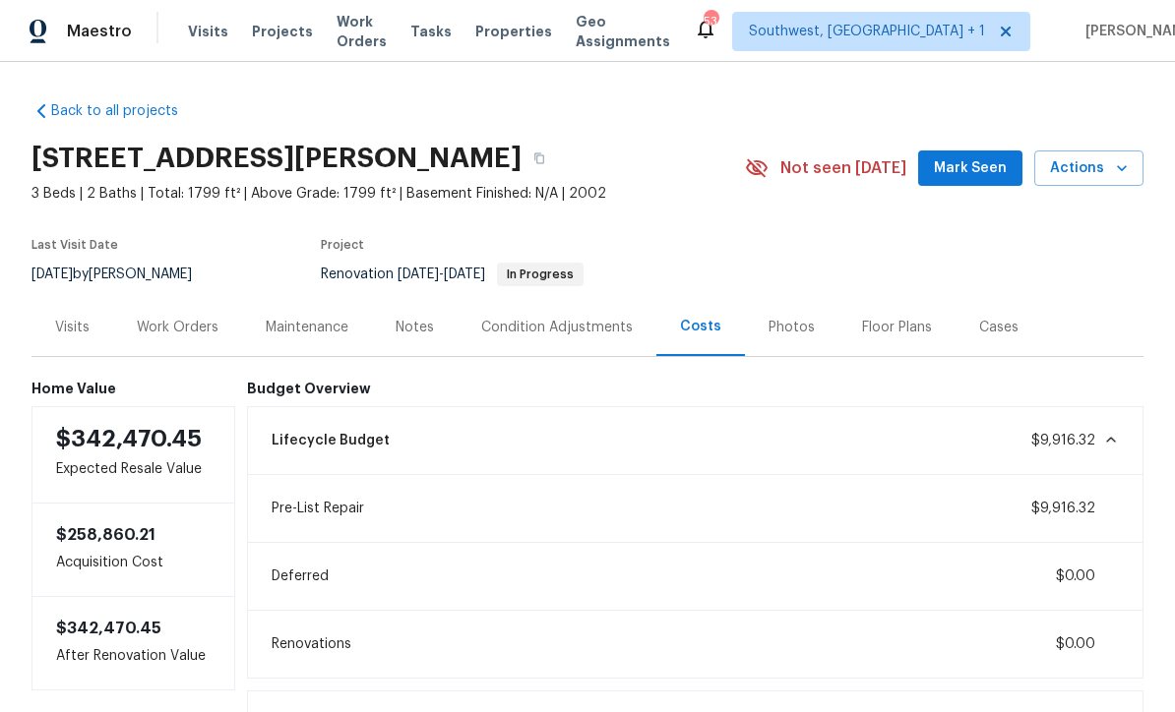
scroll to position [0, 0]
click at [175, 328] on div "Work Orders" at bounding box center [178, 328] width 82 height 20
